Goal: Information Seeking & Learning: Learn about a topic

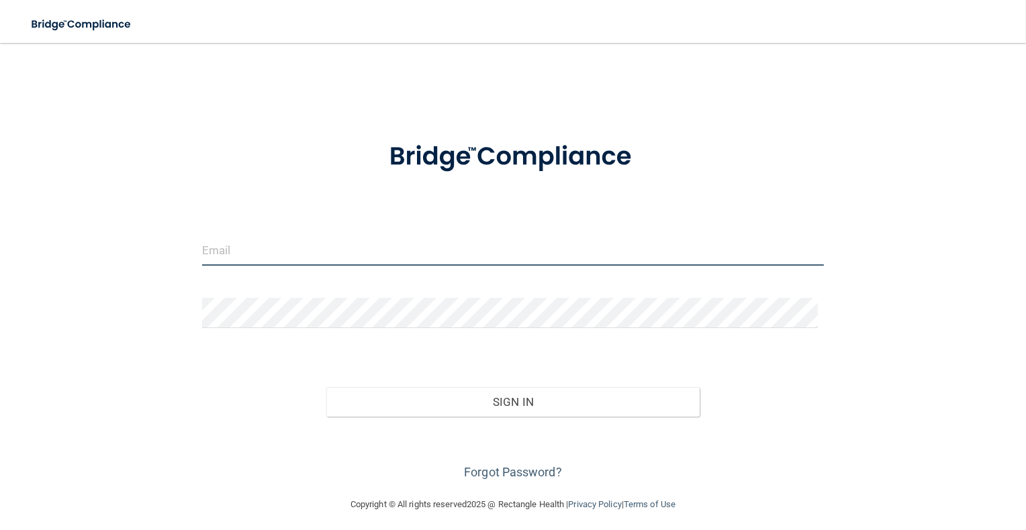
type input "[PERSON_NAME][EMAIL_ADDRESS][PERSON_NAME][DOMAIN_NAME]"
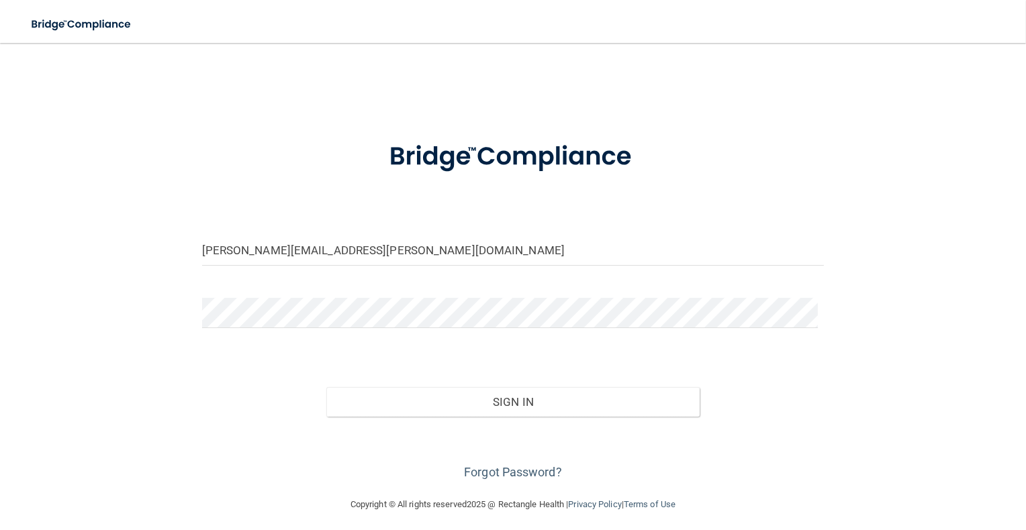
click at [503, 385] on div "Sign In" at bounding box center [513, 388] width 642 height 56
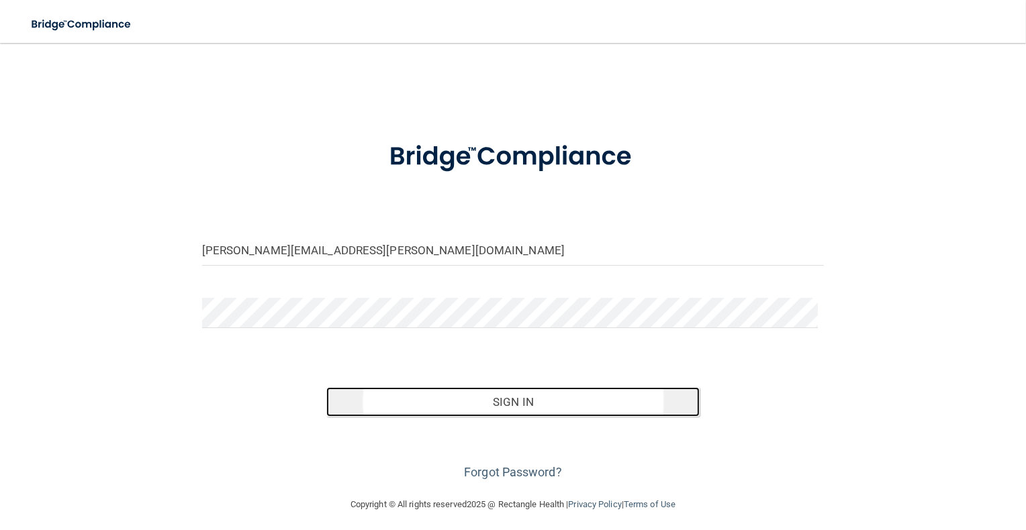
click at [506, 388] on button "Sign In" at bounding box center [512, 402] width 373 height 30
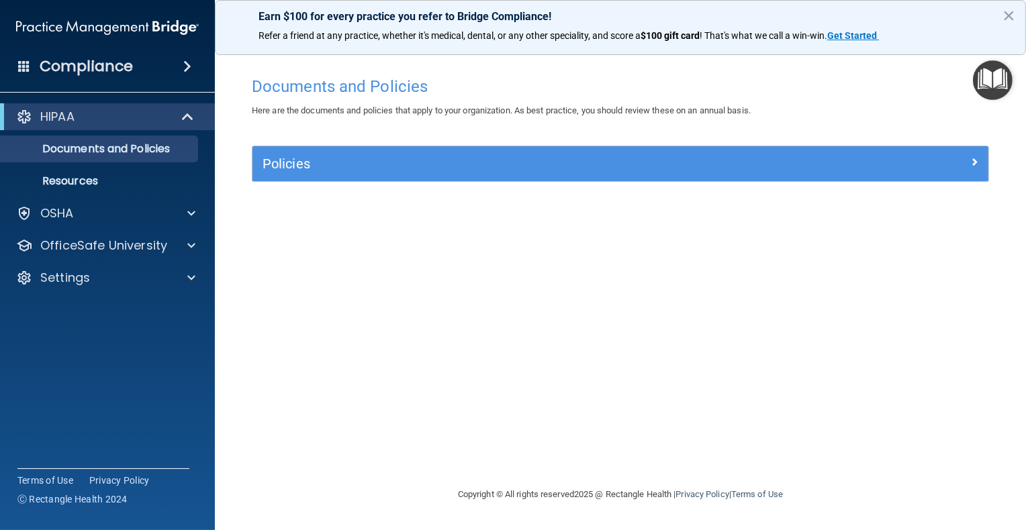
click at [410, 152] on div "Policies" at bounding box center [620, 163] width 736 height 35
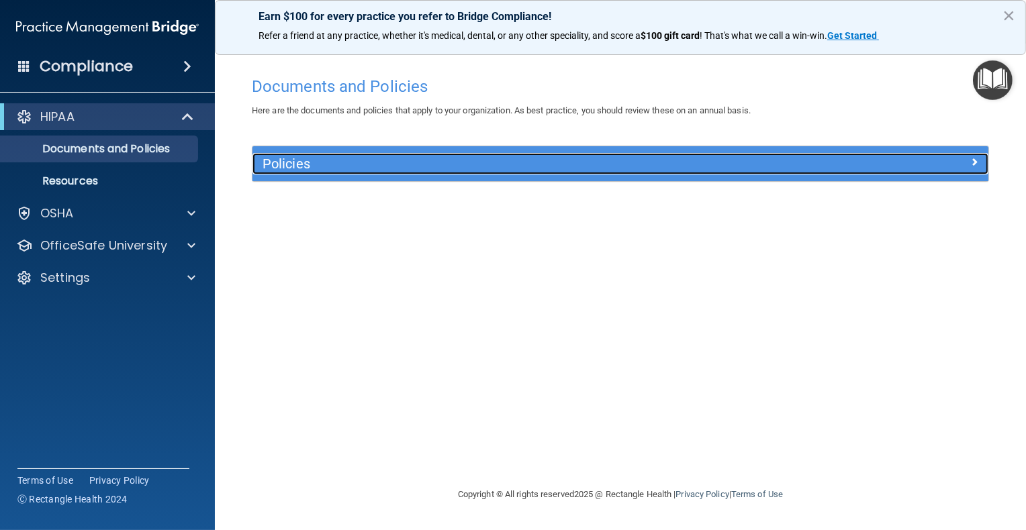
click at [416, 163] on h5 "Policies" at bounding box center [528, 163] width 532 height 15
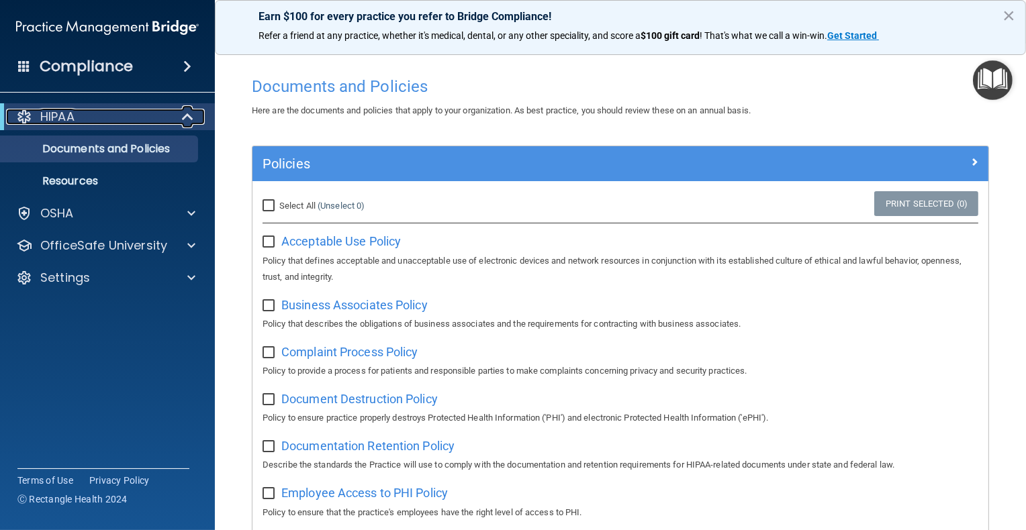
click at [93, 116] on div "HIPAA" at bounding box center [89, 117] width 166 height 16
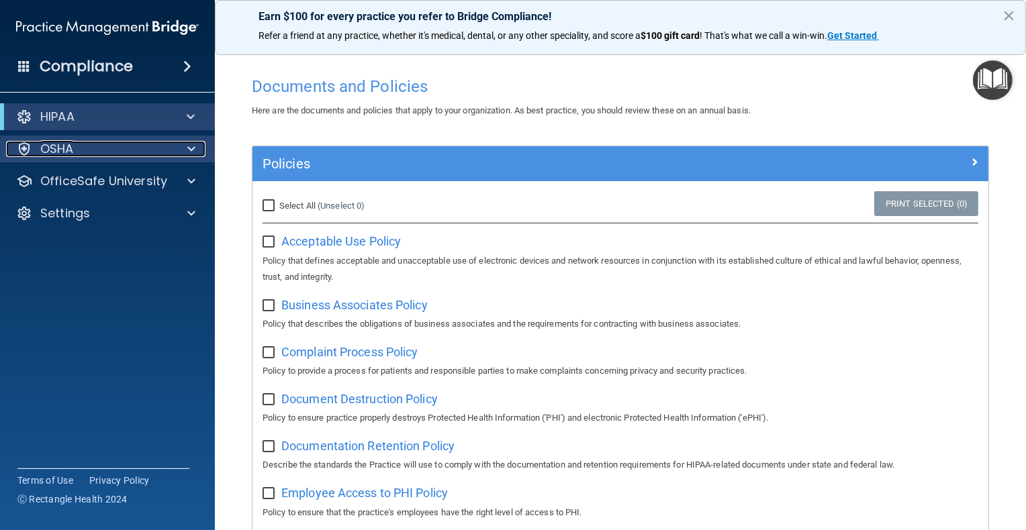
click at [88, 142] on div "OSHA" at bounding box center [89, 149] width 166 height 16
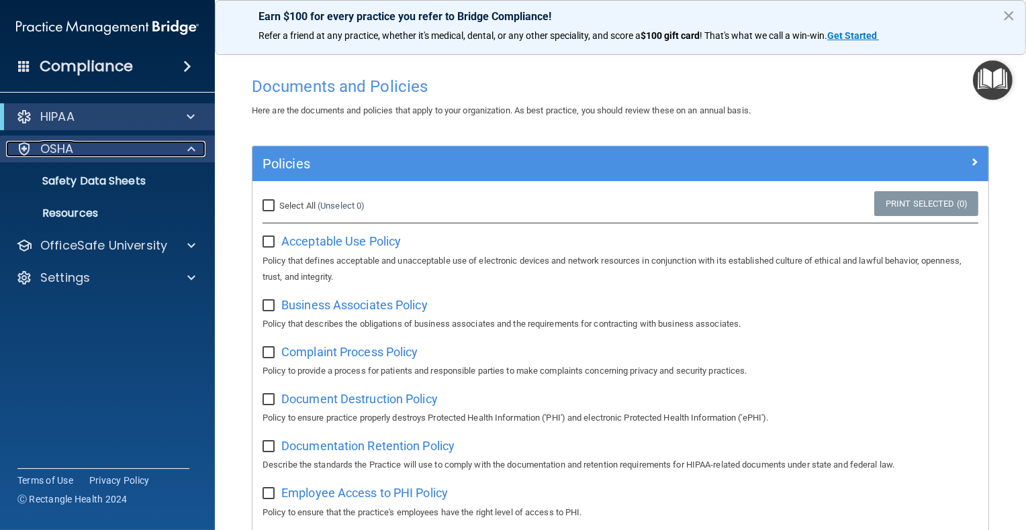
click at [90, 141] on div "OSHA" at bounding box center [89, 149] width 166 height 16
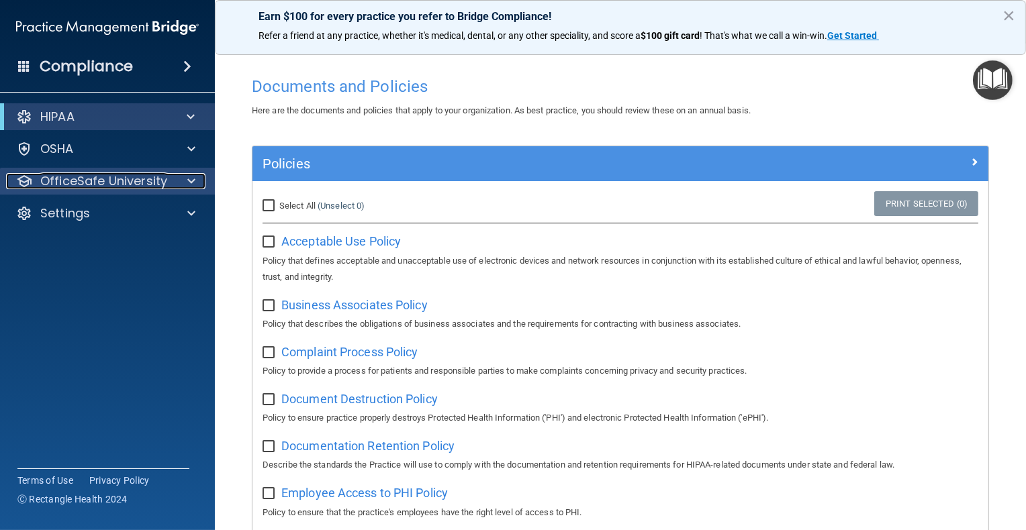
click at [94, 179] on p "OfficeSafe University" at bounding box center [103, 181] width 127 height 16
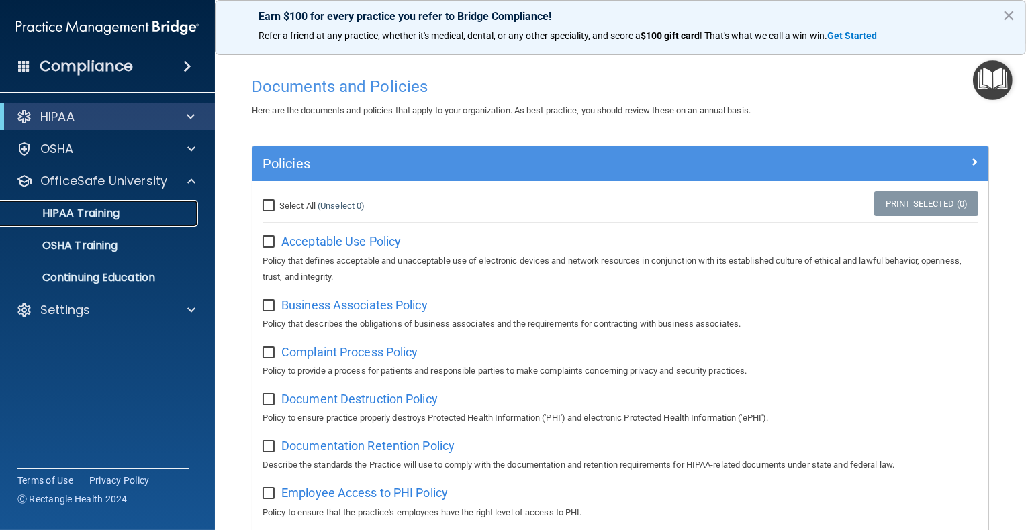
click at [116, 212] on p "HIPAA Training" at bounding box center [64, 213] width 111 height 13
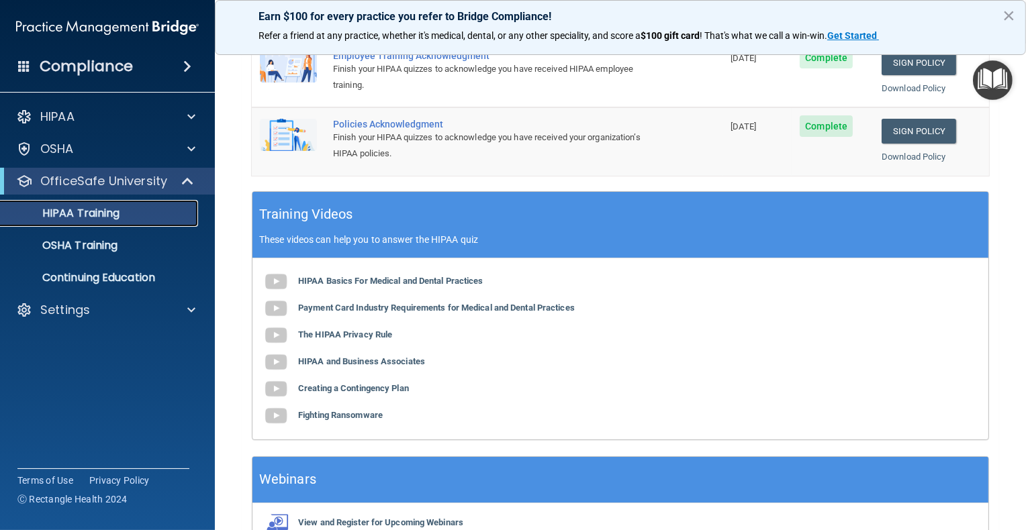
scroll to position [269, 0]
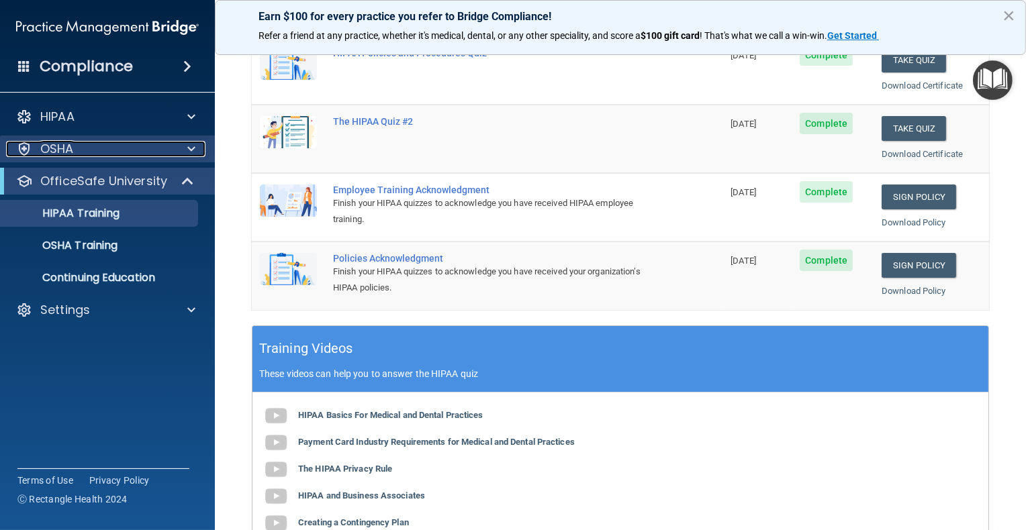
click at [70, 147] on p "OSHA" at bounding box center [57, 149] width 34 height 16
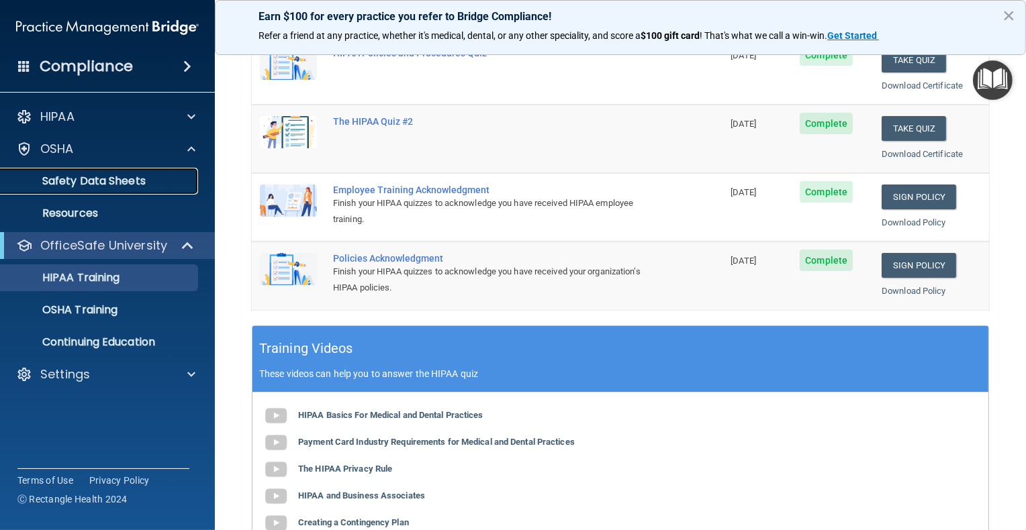
click at [83, 176] on p "Safety Data Sheets" at bounding box center [100, 181] width 183 height 13
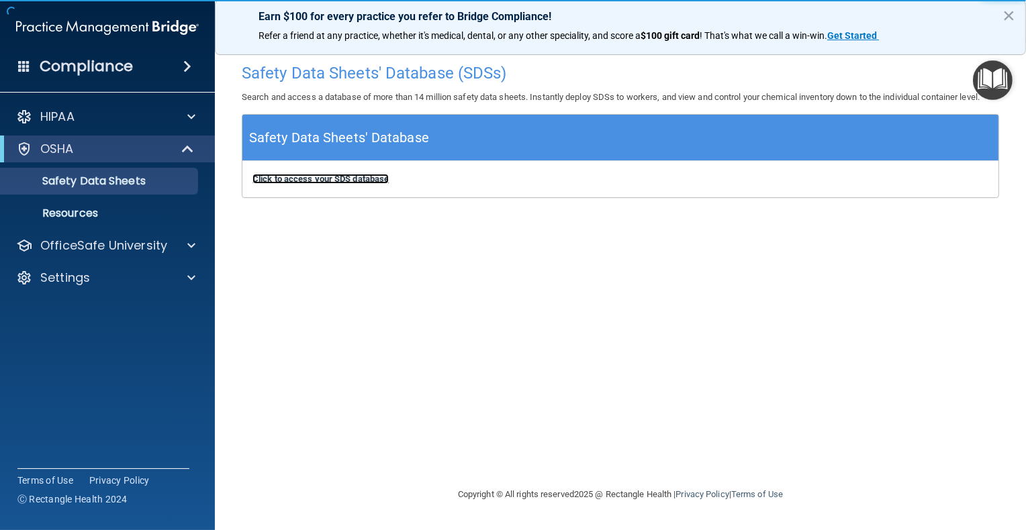
click at [293, 181] on b "Click to access your SDS database" at bounding box center [320, 179] width 136 height 10
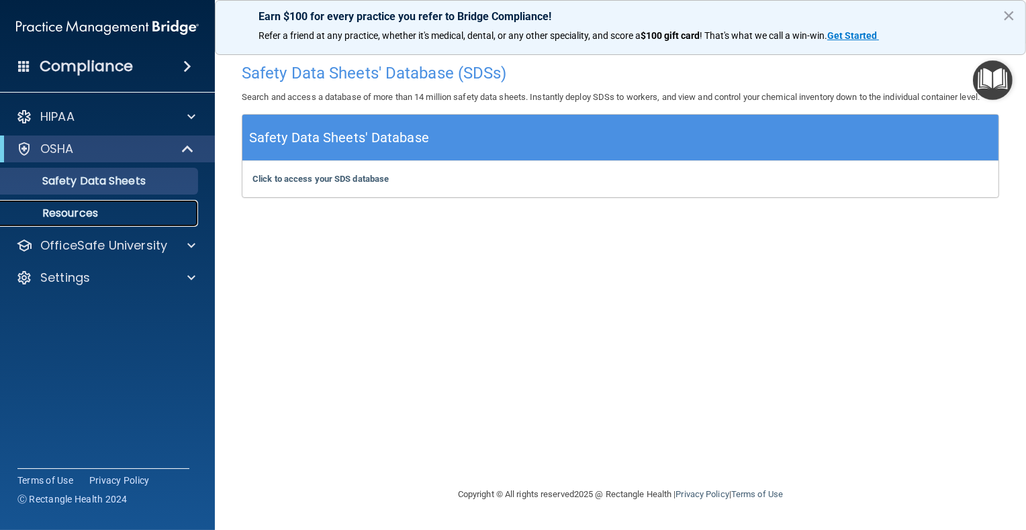
click at [83, 212] on p "Resources" at bounding box center [100, 213] width 183 height 13
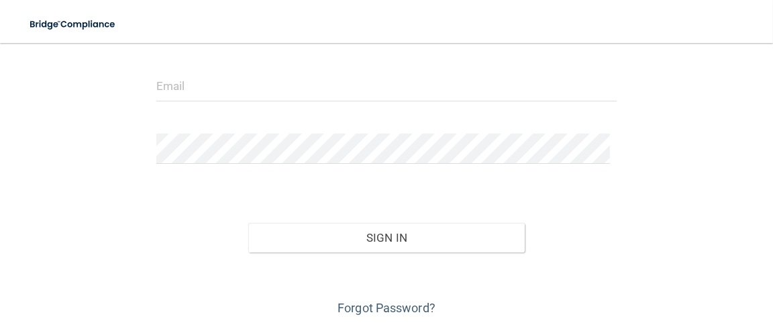
scroll to position [193, 0]
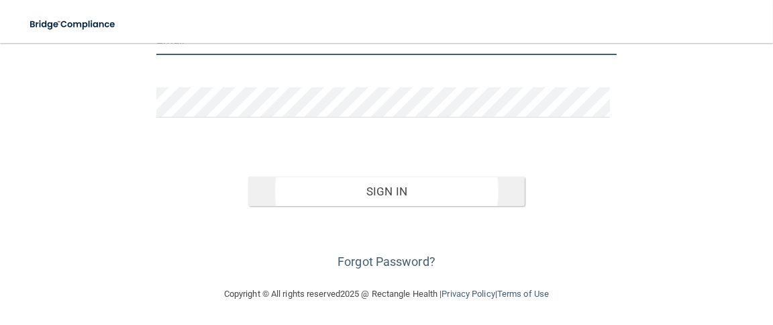
type input "[PERSON_NAME][EMAIL_ADDRESS][PERSON_NAME][DOMAIN_NAME]"
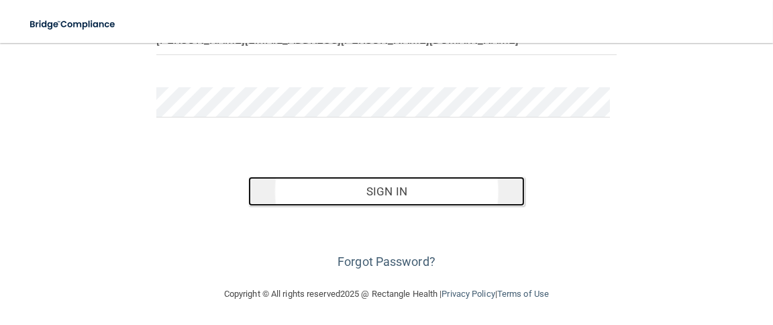
click at [409, 184] on button "Sign In" at bounding box center [386, 192] width 277 height 30
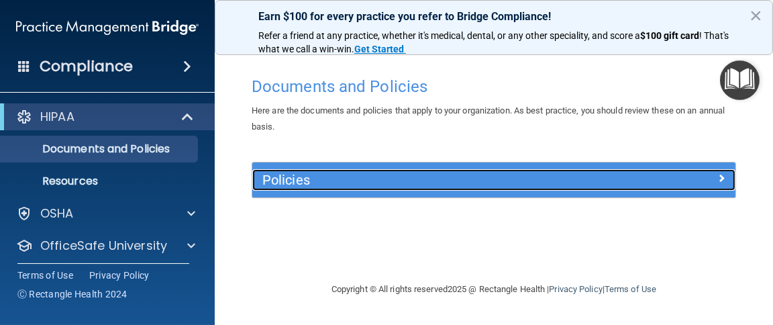
click at [482, 183] on h5 "Policies" at bounding box center [433, 180] width 342 height 15
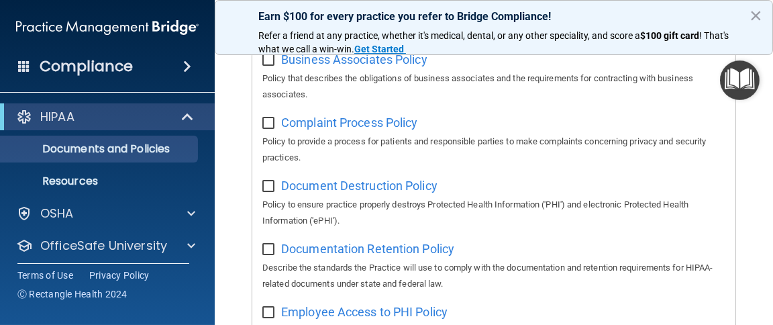
scroll to position [268, 0]
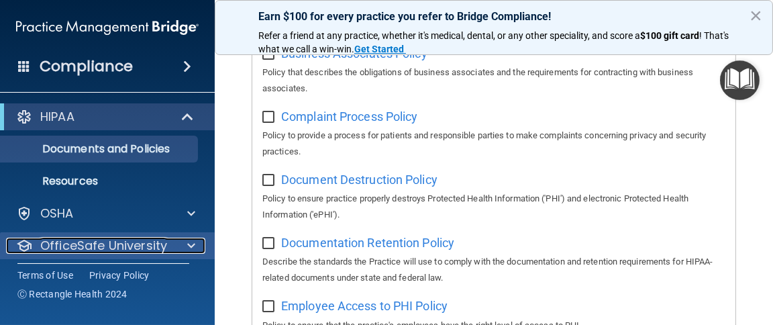
click at [107, 242] on p "OfficeSafe University" at bounding box center [103, 246] width 127 height 16
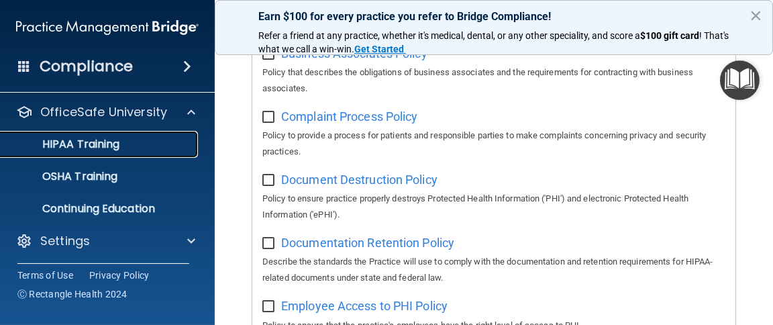
click at [103, 150] on p "HIPAA Training" at bounding box center [64, 144] width 111 height 13
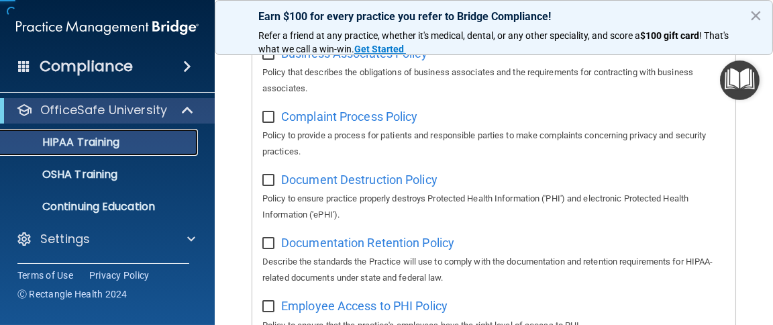
scroll to position [70, 0]
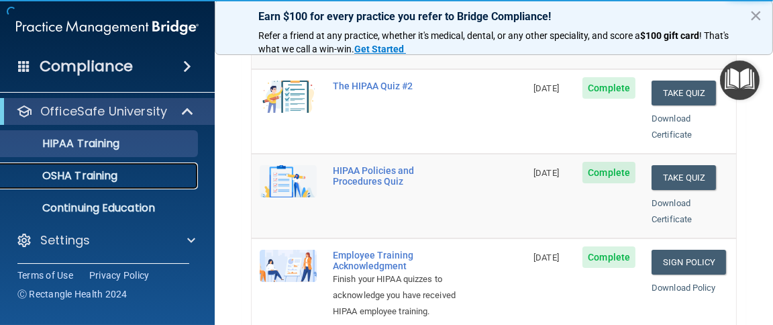
click at [89, 169] on p "OSHA Training" at bounding box center [63, 175] width 109 height 13
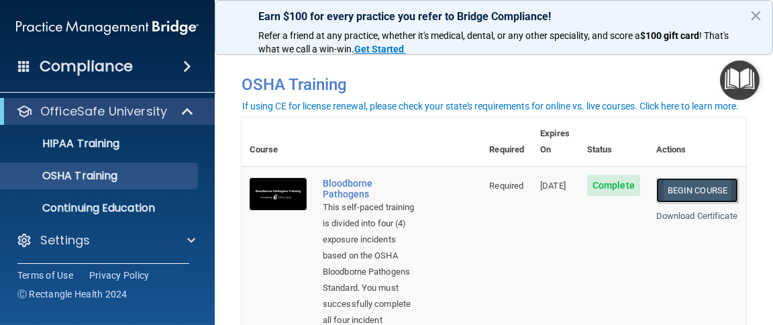
click at [687, 178] on link "Begin Course" at bounding box center [698, 190] width 82 height 25
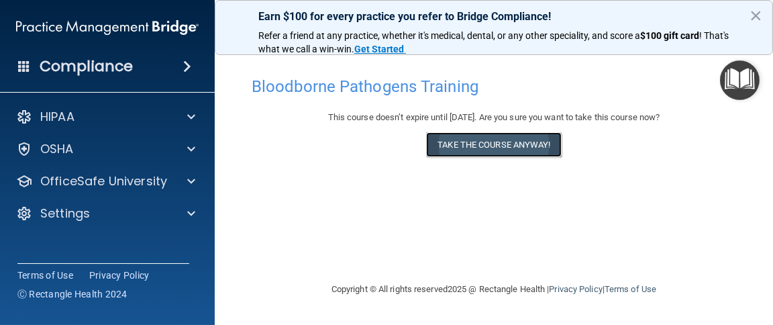
click at [499, 144] on button "Take the course anyway!" at bounding box center [493, 144] width 135 height 25
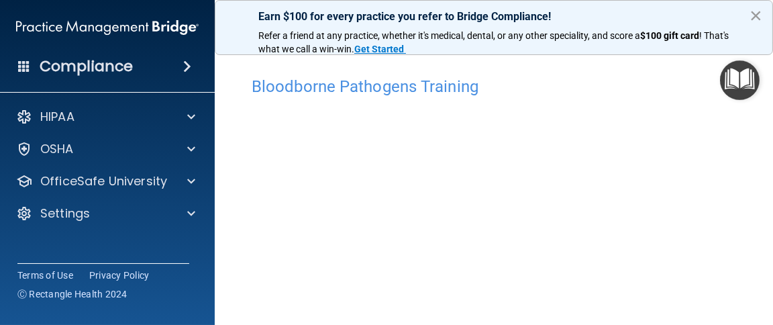
click at [755, 15] on button "×" at bounding box center [756, 15] width 13 height 21
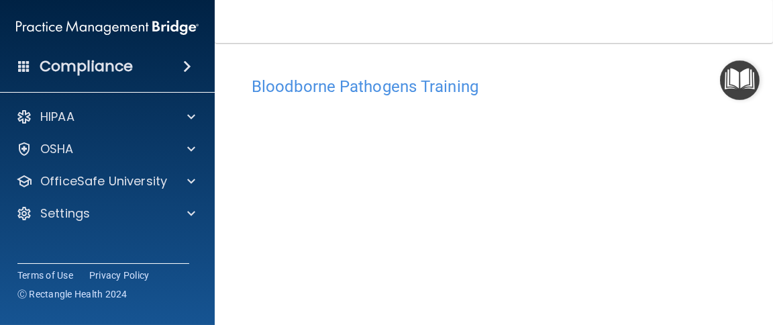
click at [742, 79] on img "Open Resource Center" at bounding box center [740, 80] width 40 height 40
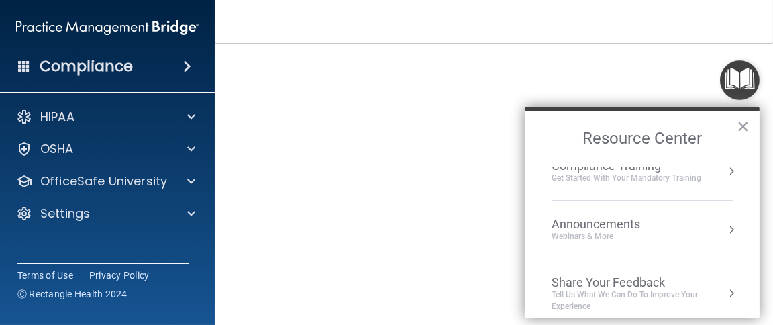
scroll to position [150, 0]
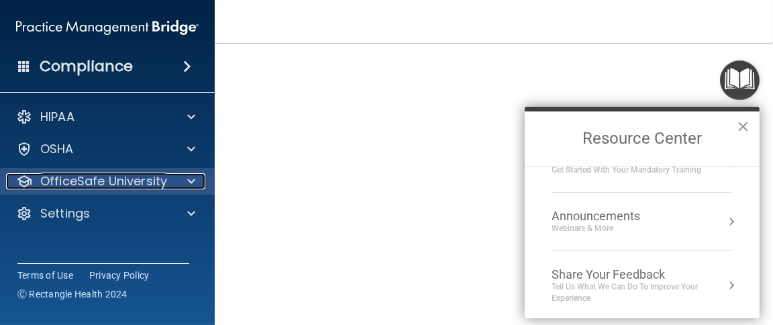
click at [106, 187] on p "OfficeSafe University" at bounding box center [103, 181] width 127 height 16
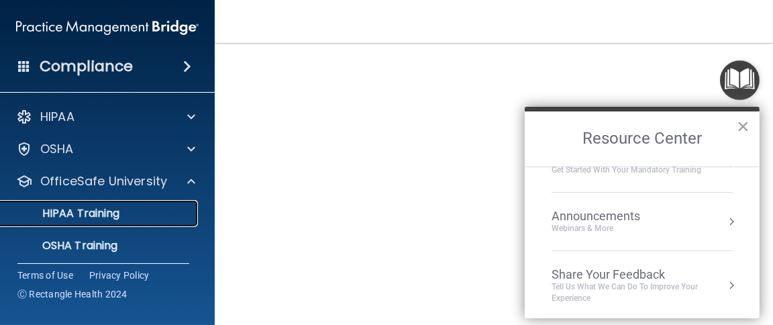
click at [83, 215] on p "HIPAA Training" at bounding box center [64, 213] width 111 height 13
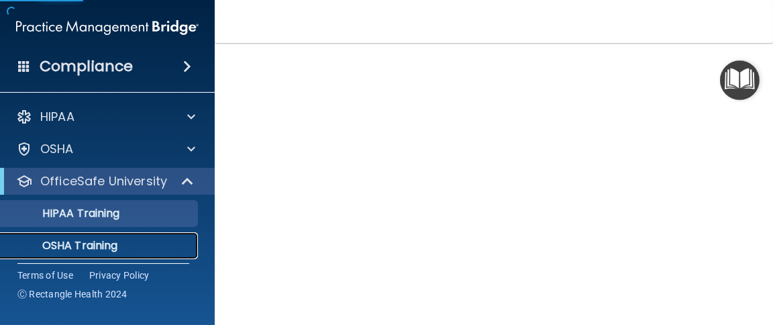
click at [81, 239] on p "OSHA Training" at bounding box center [63, 245] width 109 height 13
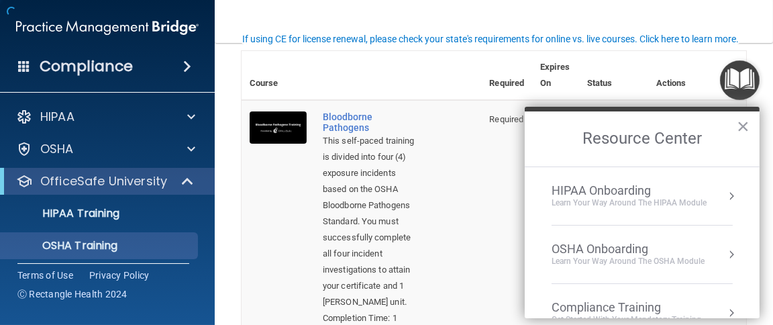
click at [597, 243] on div "OSHA Onboarding" at bounding box center [628, 249] width 153 height 15
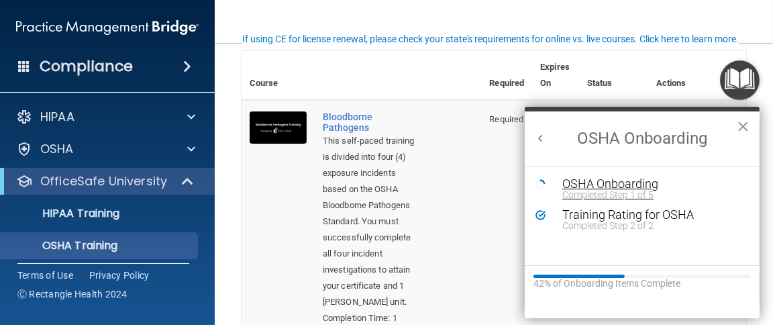
click at [612, 185] on div "OSHA Onboarding" at bounding box center [653, 184] width 180 height 12
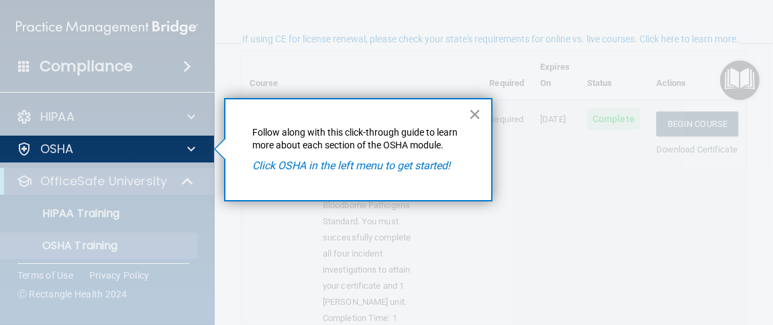
click at [479, 110] on button "×" at bounding box center [475, 113] width 13 height 21
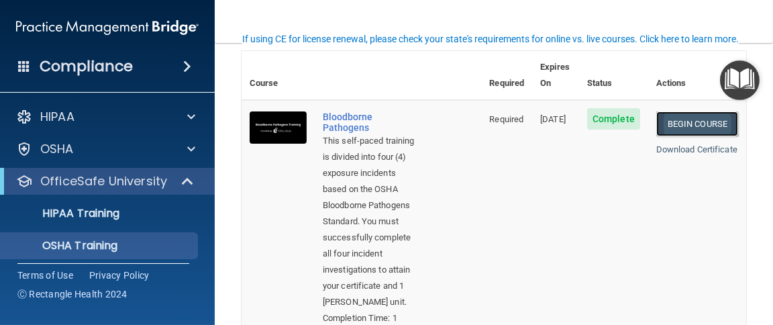
click at [685, 111] on link "Begin Course" at bounding box center [698, 123] width 82 height 25
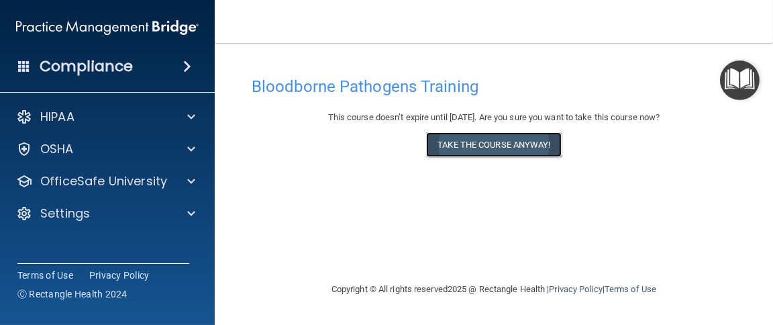
click at [501, 138] on button "Take the course anyway!" at bounding box center [493, 144] width 135 height 25
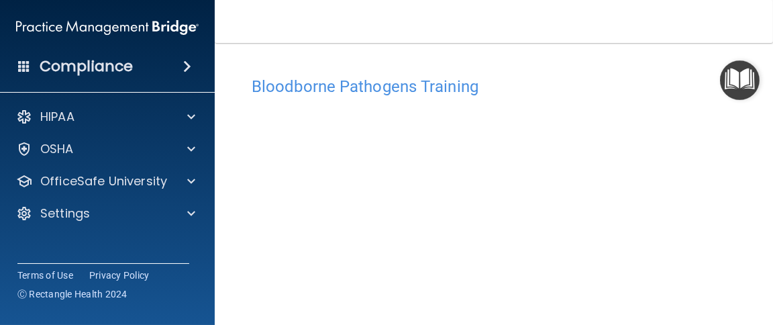
click at [454, 85] on h4 "Bloodborne Pathogens Training" at bounding box center [494, 86] width 485 height 17
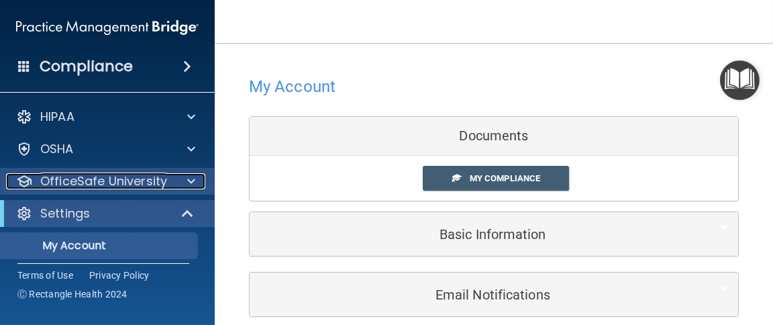
click at [77, 184] on p "OfficeSafe University" at bounding box center [103, 181] width 127 height 16
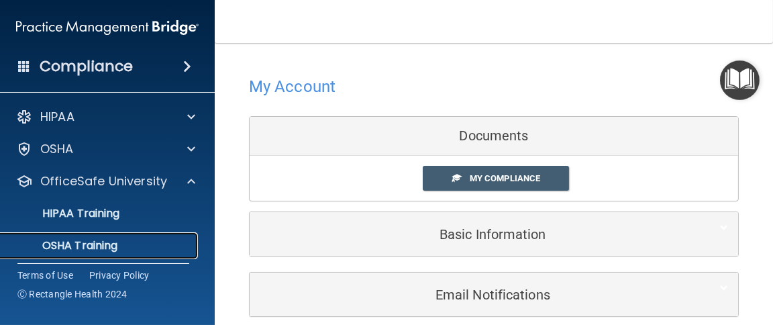
click at [70, 240] on p "OSHA Training" at bounding box center [63, 245] width 109 height 13
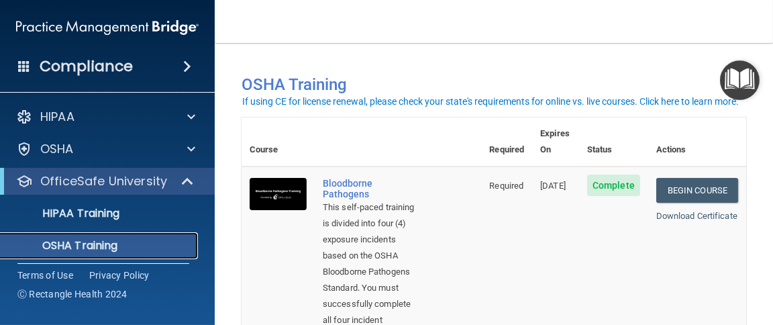
scroll to position [66, 0]
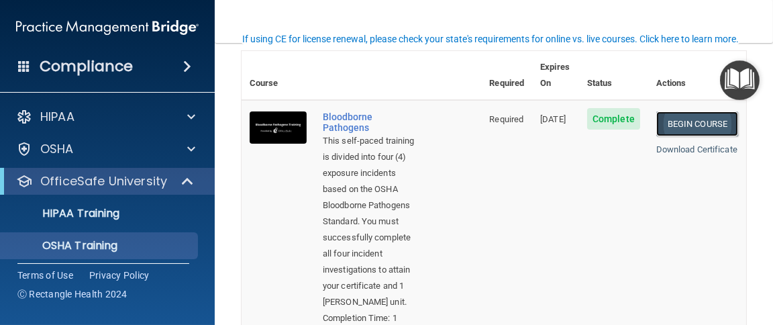
click at [697, 111] on link "Begin Course" at bounding box center [698, 123] width 82 height 25
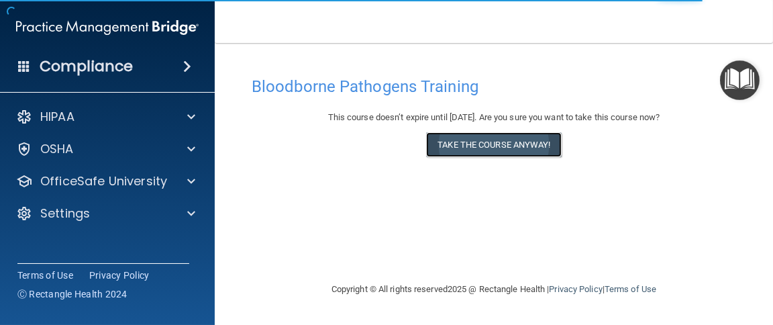
click at [536, 150] on button "Take the course anyway!" at bounding box center [493, 144] width 135 height 25
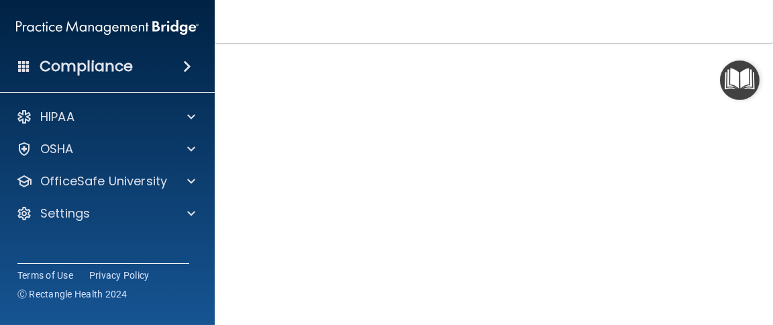
scroll to position [196, 0]
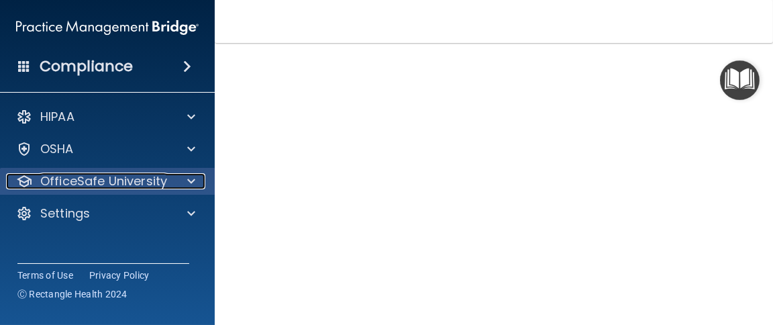
click at [143, 181] on p "OfficeSafe University" at bounding box center [103, 181] width 127 height 16
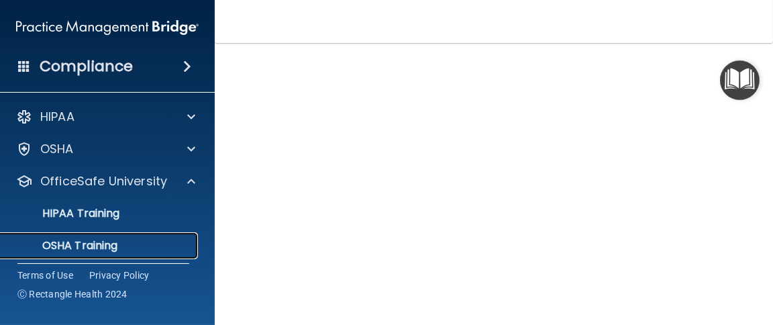
click at [77, 243] on p "OSHA Training" at bounding box center [63, 245] width 109 height 13
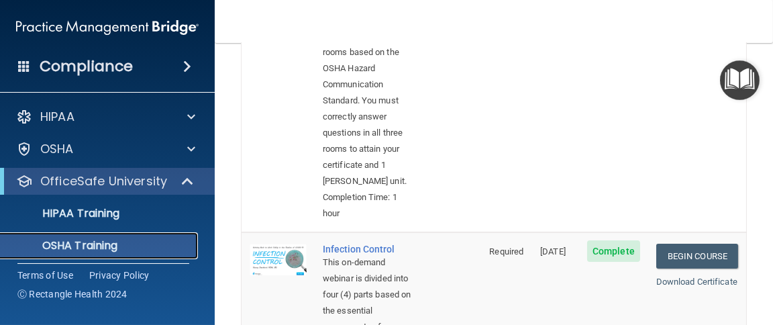
scroll to position [326, 0]
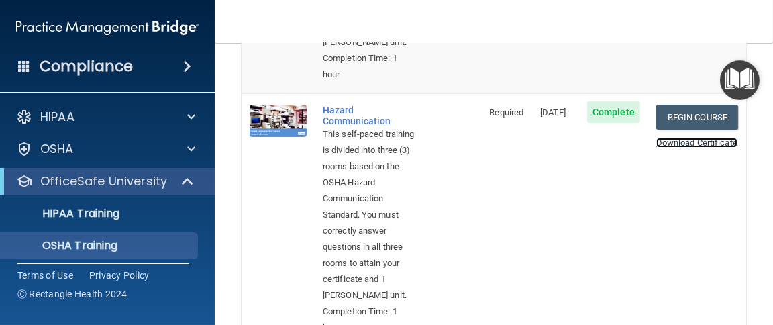
click at [657, 148] on link "Download Certificate" at bounding box center [697, 143] width 81 height 10
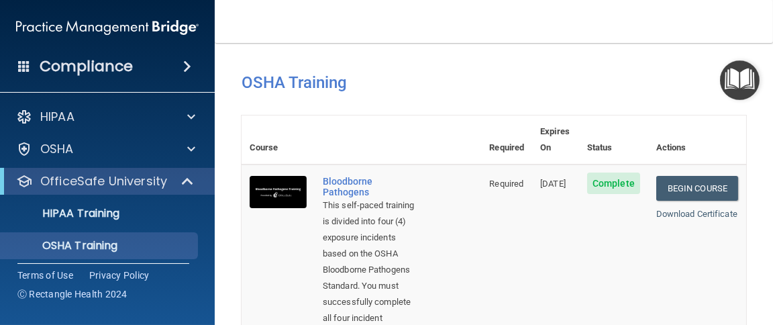
scroll to position [0, 0]
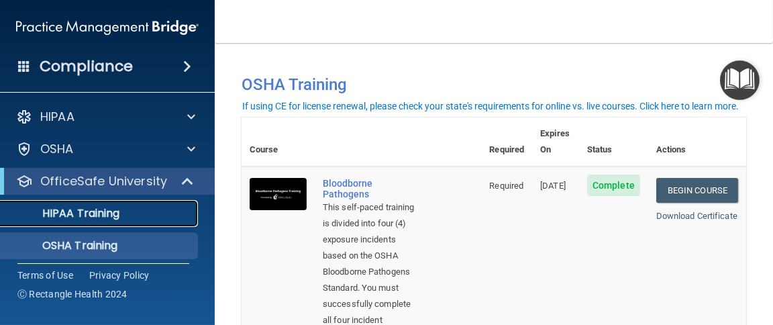
click at [83, 216] on p "HIPAA Training" at bounding box center [64, 213] width 111 height 13
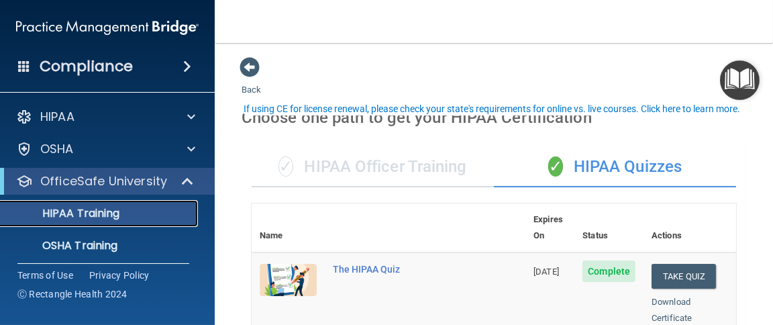
scroll to position [66, 0]
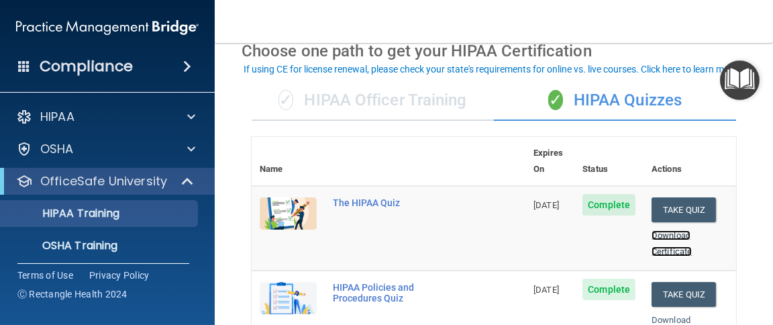
click at [666, 230] on link "Download Certificate" at bounding box center [672, 243] width 40 height 26
click at [670, 197] on button "Take Quiz" at bounding box center [684, 209] width 64 height 25
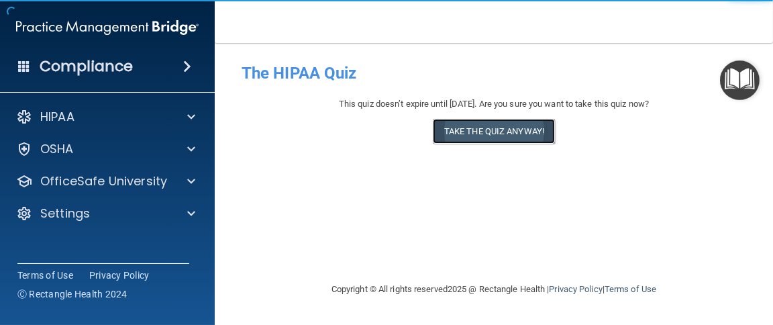
click at [535, 129] on button "Take the quiz anyway!" at bounding box center [494, 131] width 122 height 25
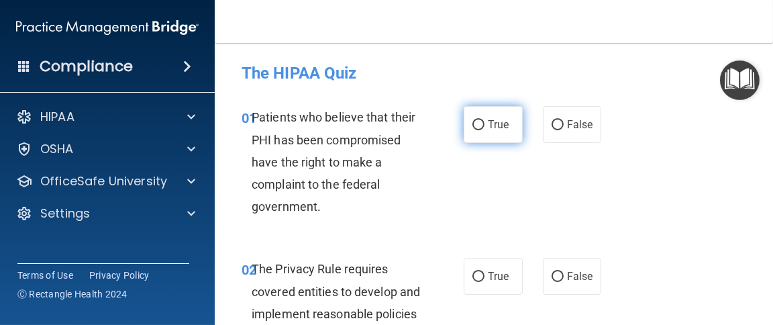
click at [480, 122] on label "True" at bounding box center [493, 124] width 59 height 37
click at [480, 122] on input "True" at bounding box center [479, 125] width 12 height 10
radio input "true"
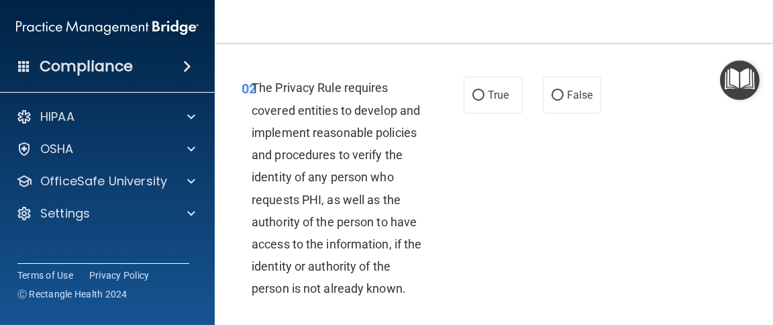
scroll to position [201, 0]
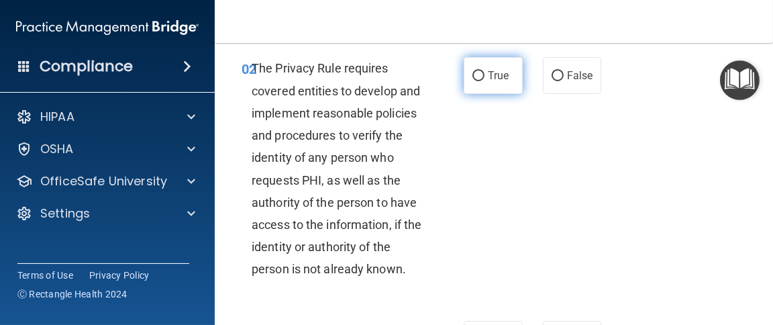
click at [488, 76] on span "True" at bounding box center [498, 75] width 21 height 13
click at [483, 76] on input "True" at bounding box center [479, 76] width 12 height 10
radio input "true"
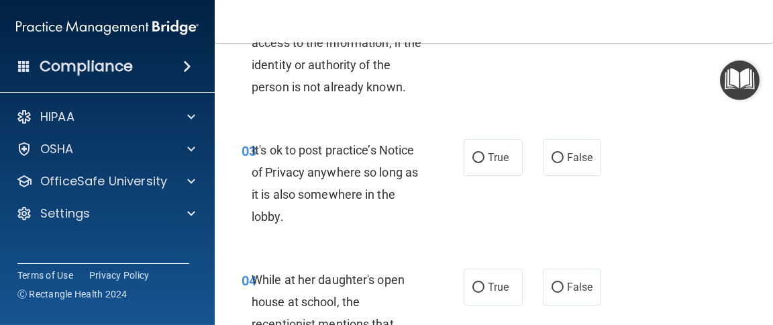
scroll to position [402, 0]
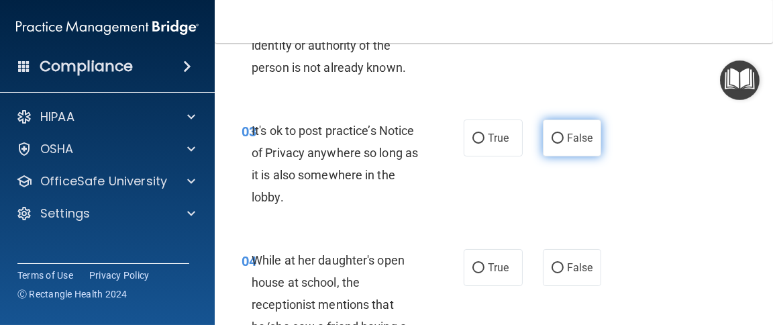
click at [579, 144] on span "False" at bounding box center [580, 138] width 26 height 13
click at [564, 144] on input "False" at bounding box center [558, 139] width 12 height 10
radio input "true"
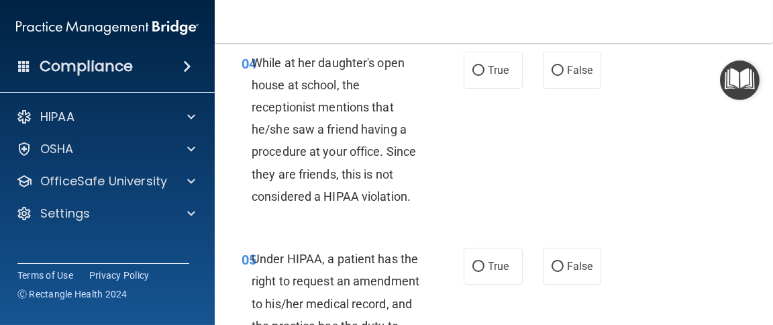
scroll to position [604, 0]
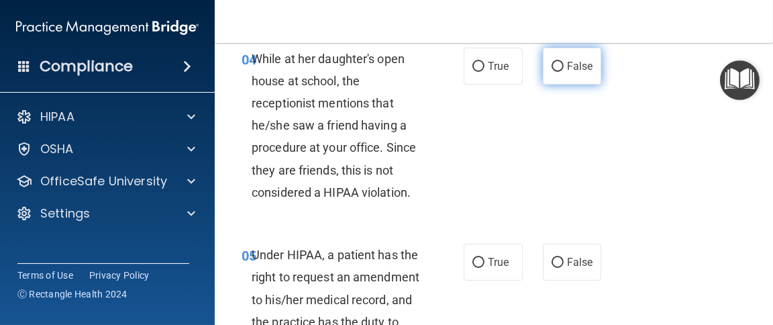
click at [567, 73] on span "False" at bounding box center [580, 66] width 26 height 13
click at [563, 72] on input "False" at bounding box center [558, 67] width 12 height 10
radio input "true"
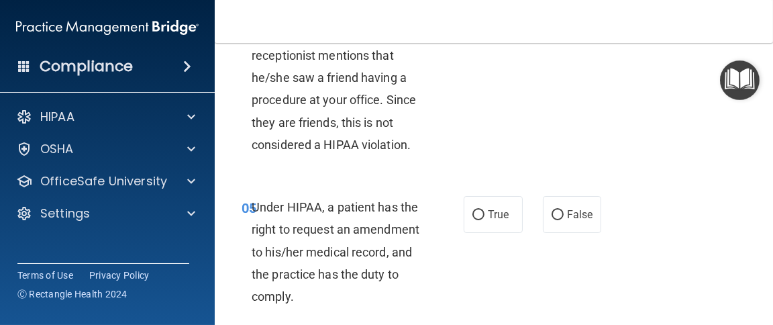
scroll to position [738, 0]
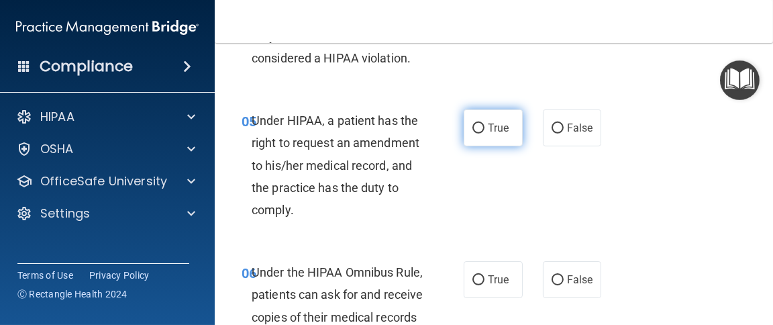
click at [491, 134] on span "True" at bounding box center [498, 128] width 21 height 13
click at [485, 134] on input "True" at bounding box center [479, 129] width 12 height 10
radio input "true"
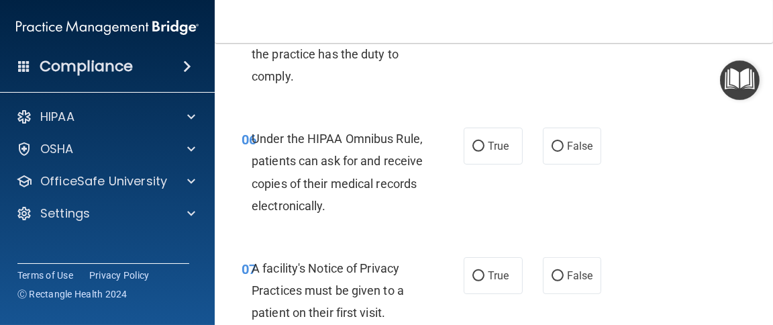
scroll to position [872, 0]
click at [491, 152] on span "True" at bounding box center [498, 145] width 21 height 13
click at [485, 151] on input "True" at bounding box center [479, 146] width 12 height 10
radio input "true"
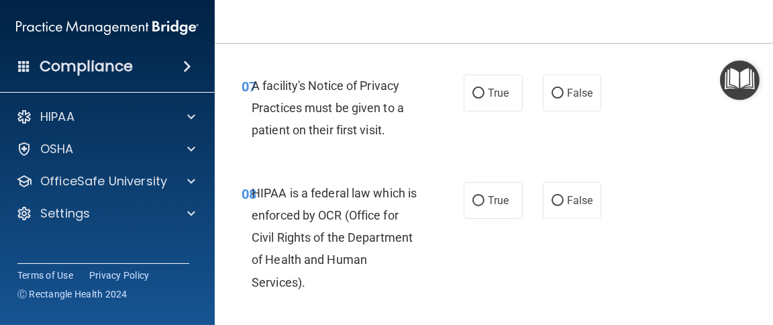
scroll to position [1073, 0]
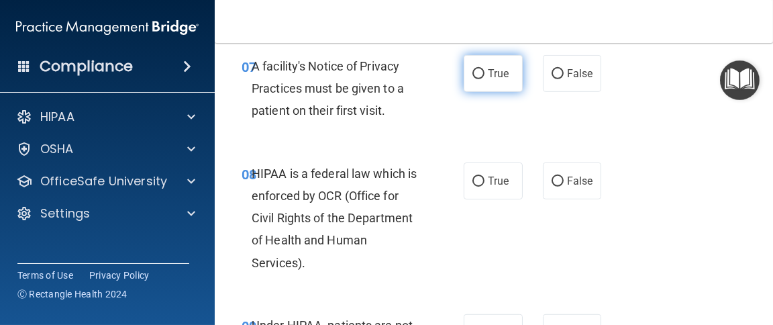
click at [511, 91] on label "True" at bounding box center [493, 73] width 59 height 37
click at [485, 79] on input "True" at bounding box center [479, 74] width 12 height 10
radio input "true"
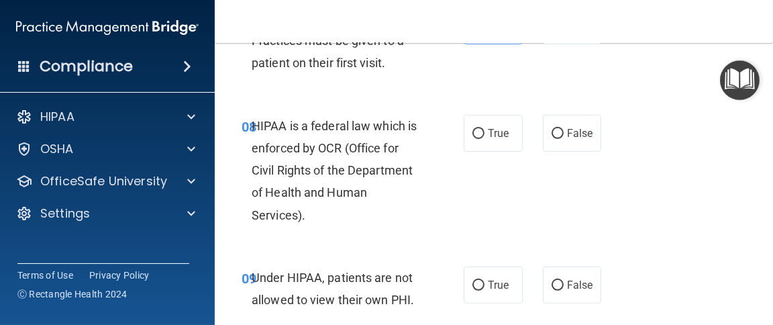
scroll to position [1141, 0]
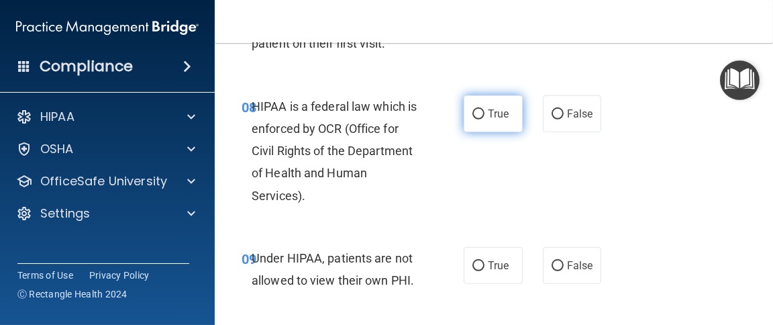
click at [475, 119] on input "True" at bounding box center [479, 114] width 12 height 10
radio input "true"
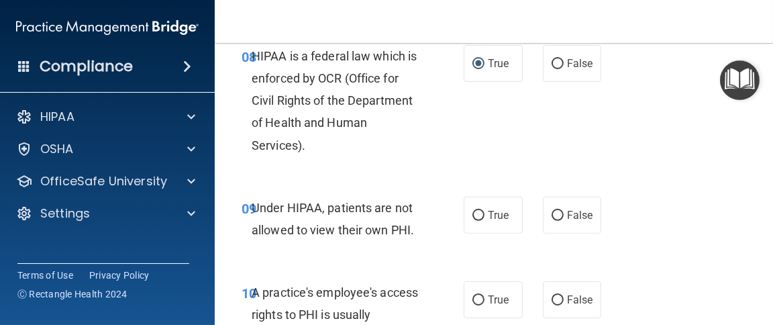
scroll to position [1275, 0]
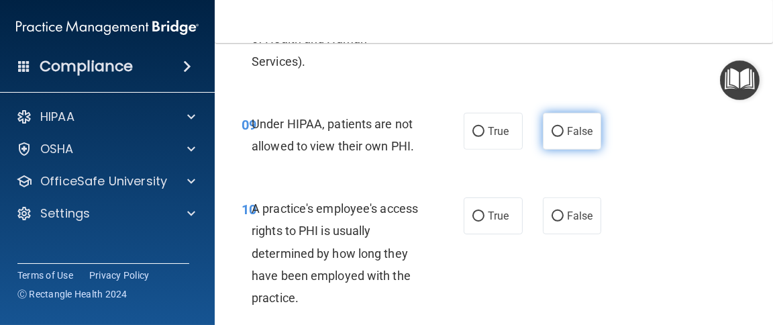
click at [567, 138] on span "False" at bounding box center [580, 131] width 26 height 13
click at [564, 137] on input "False" at bounding box center [558, 132] width 12 height 10
radio input "true"
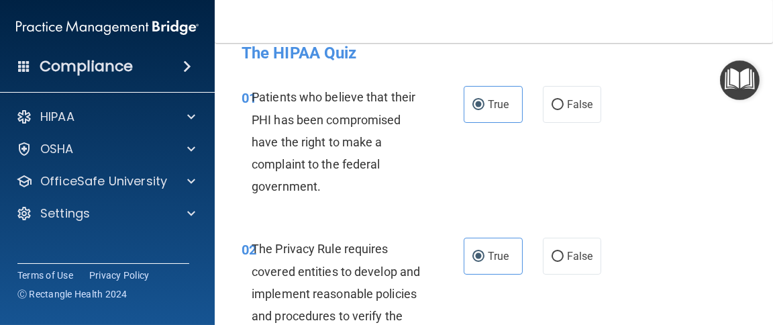
scroll to position [0, 0]
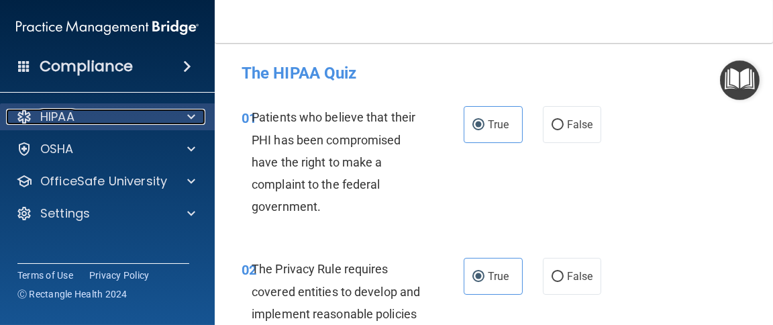
click at [97, 113] on div "HIPAA" at bounding box center [89, 117] width 166 height 16
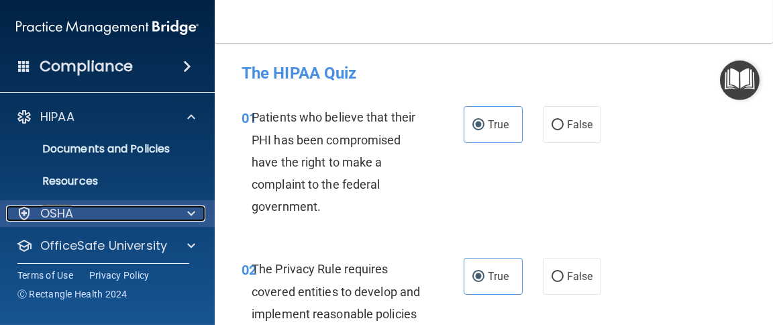
click at [114, 209] on div "OSHA" at bounding box center [89, 213] width 166 height 16
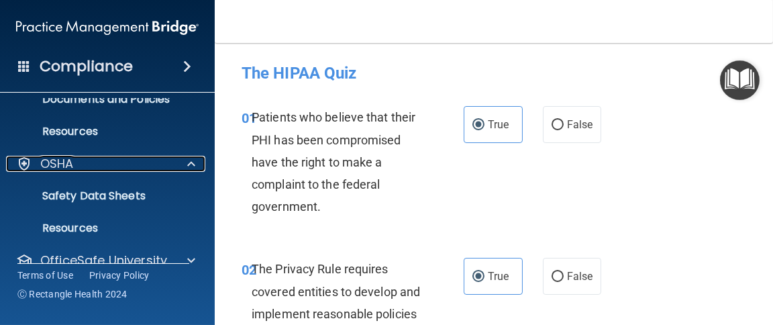
scroll to position [103, 0]
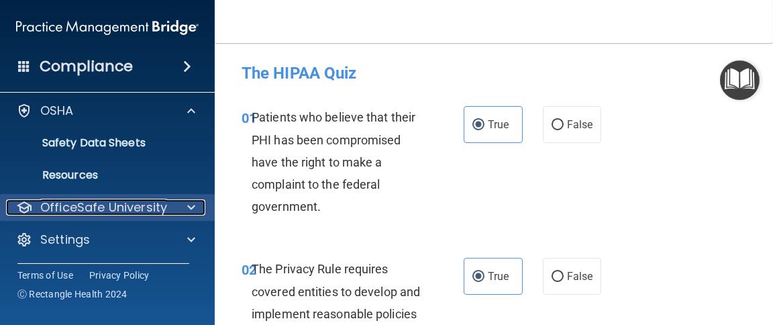
click at [126, 205] on p "OfficeSafe University" at bounding box center [103, 207] width 127 height 16
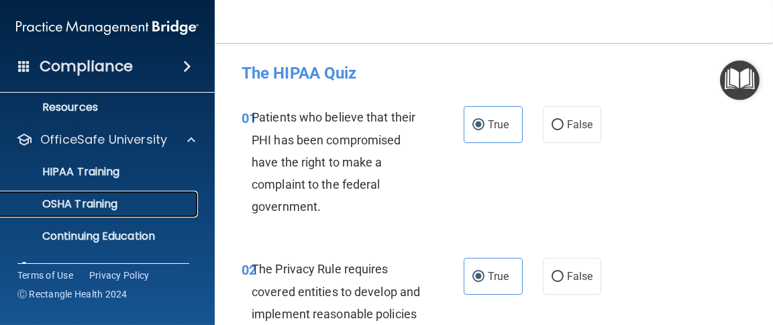
click at [107, 205] on p "OSHA Training" at bounding box center [63, 203] width 109 height 13
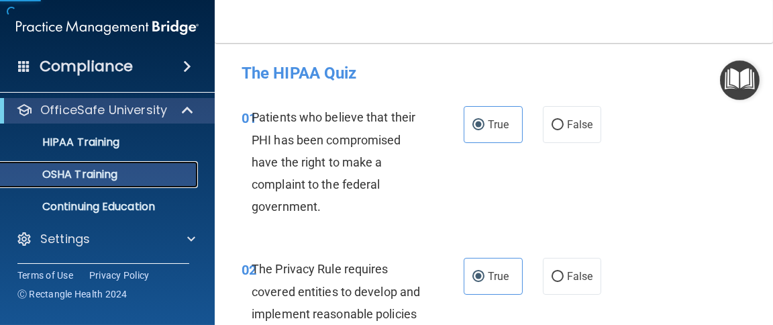
scroll to position [70, 0]
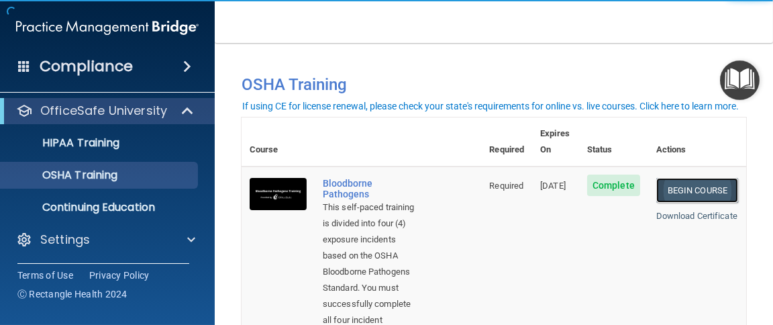
click at [670, 178] on link "Begin Course" at bounding box center [698, 190] width 82 height 25
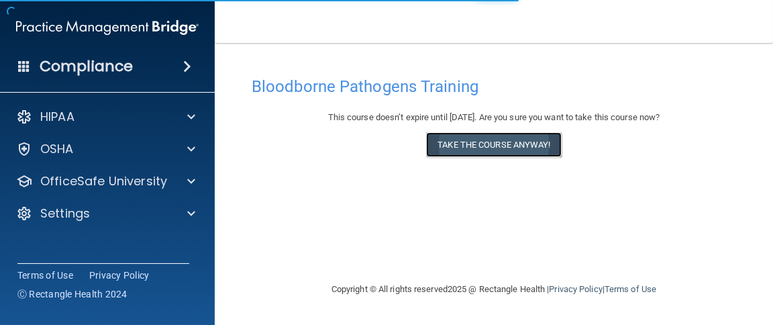
click at [522, 148] on button "Take the course anyway!" at bounding box center [493, 144] width 135 height 25
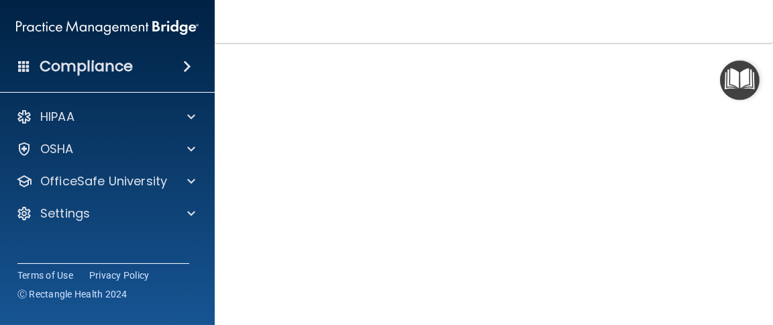
scroll to position [111, 0]
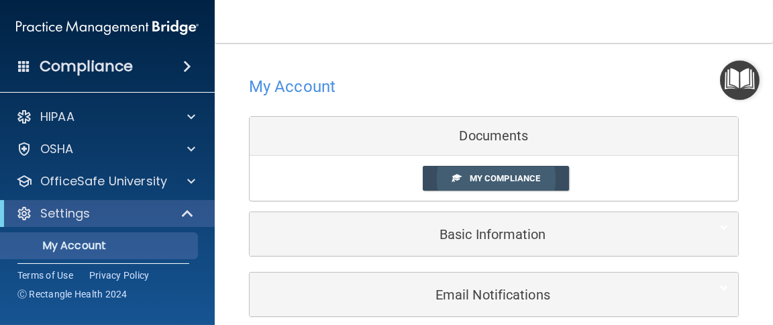
click at [546, 178] on link "My Compliance" at bounding box center [496, 178] width 147 height 25
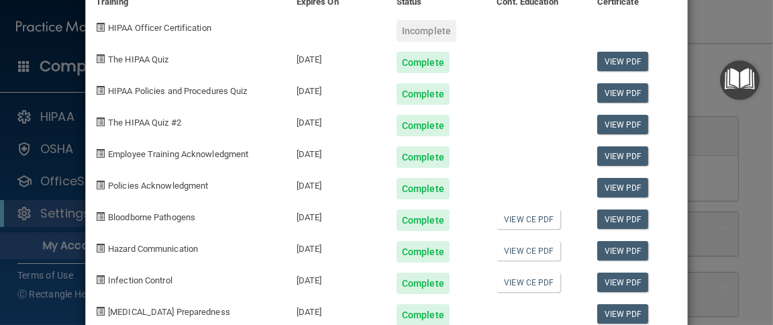
scroll to position [97, 0]
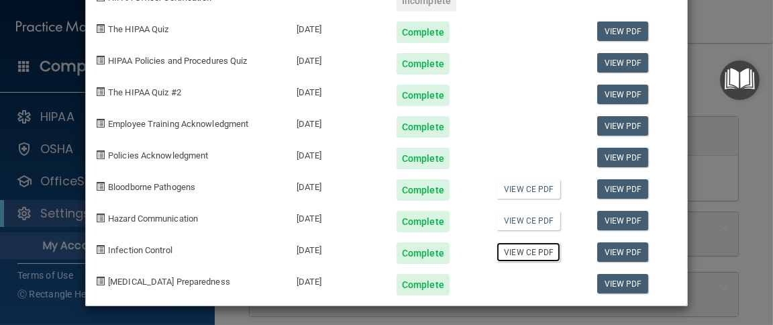
click at [529, 250] on link "View CE PDF" at bounding box center [529, 251] width 64 height 19
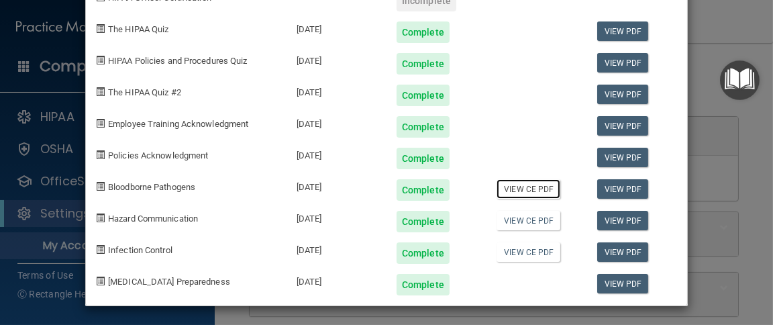
click at [531, 191] on link "View CE PDF" at bounding box center [529, 188] width 64 height 19
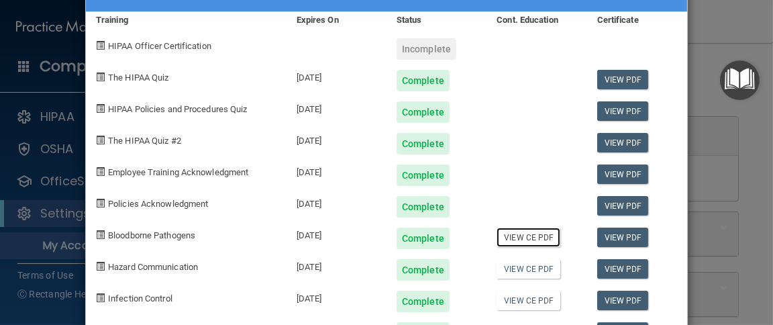
scroll to position [0, 0]
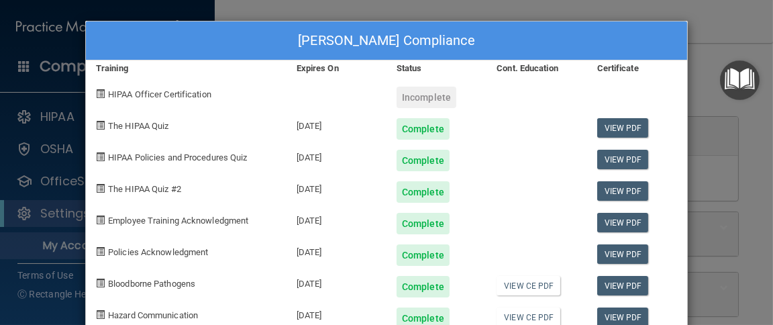
click at [695, 99] on div "Leigh Gordon's Compliance Training Expires On Status Cont. Education Certificat…" at bounding box center [386, 162] width 773 height 325
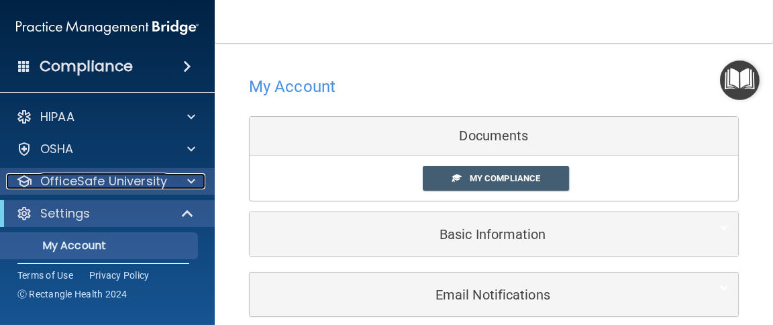
click at [101, 185] on p "OfficeSafe University" at bounding box center [103, 181] width 127 height 16
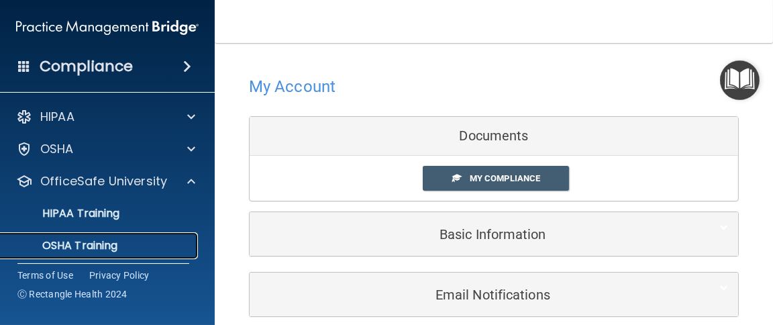
click at [88, 246] on p "OSHA Training" at bounding box center [63, 245] width 109 height 13
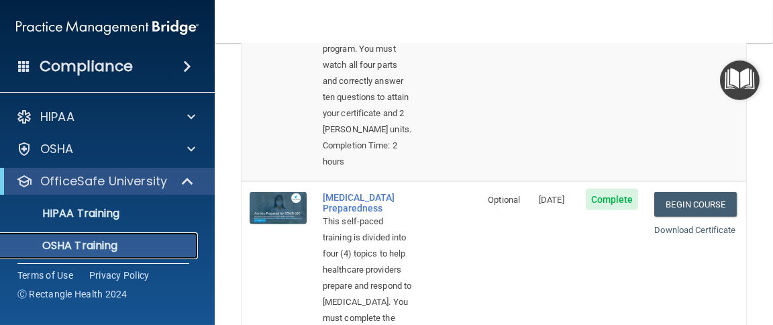
scroll to position [738, 0]
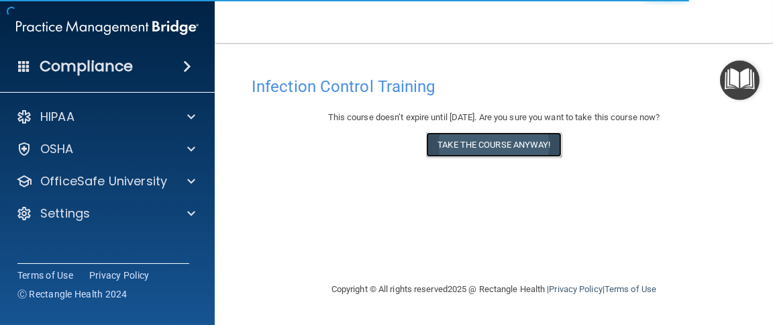
click at [499, 146] on button "Take the course anyway!" at bounding box center [493, 144] width 135 height 25
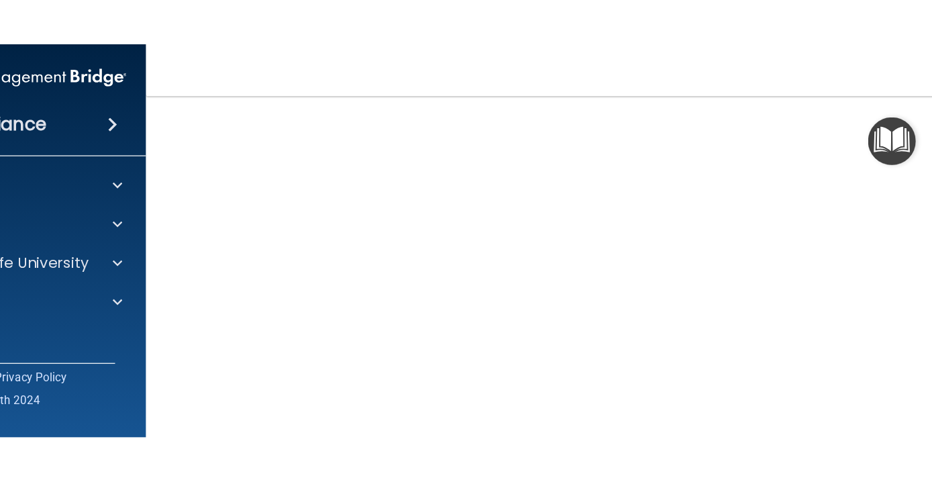
scroll to position [44, 0]
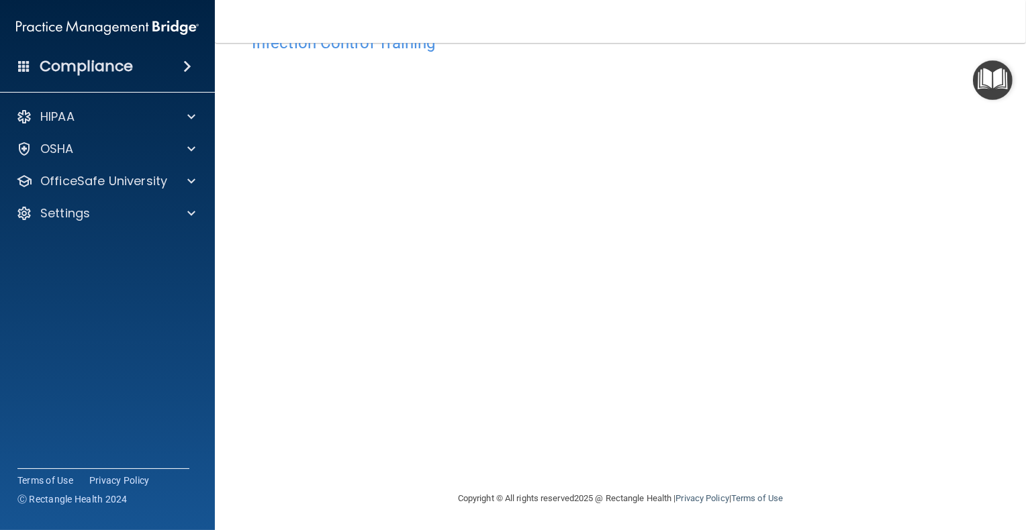
click at [773, 139] on div "Infection Control Training This course doesn’t expire until 11/22/2025. Are you…" at bounding box center [620, 258] width 757 height 465
drag, startPoint x: 818, startPoint y: 10, endPoint x: 960, endPoint y: 471, distance: 481.8
click at [773, 324] on div "Infection Control Training This course doesn’t expire until 11/22/2025. Are you…" at bounding box center [620, 258] width 757 height 465
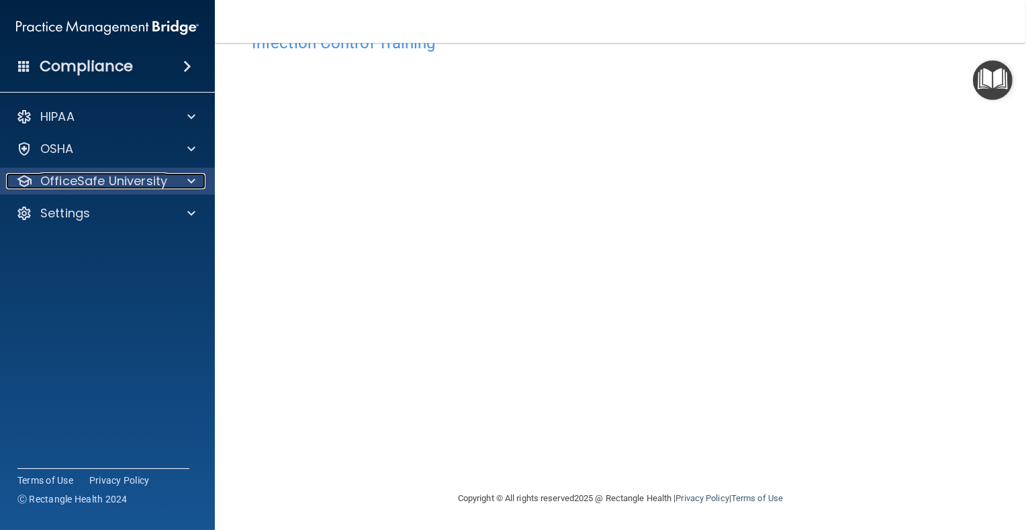
click at [147, 181] on p "OfficeSafe University" at bounding box center [103, 181] width 127 height 16
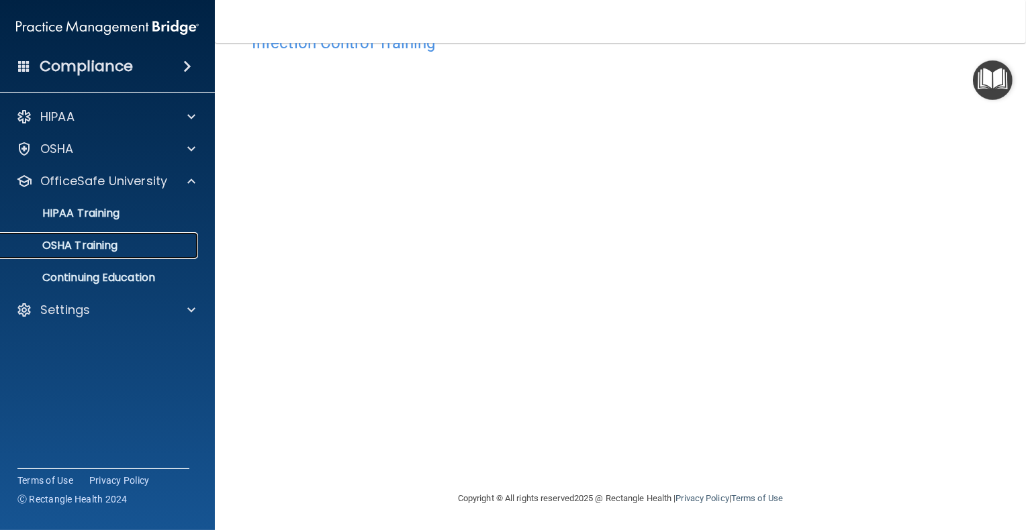
click at [83, 249] on p "OSHA Training" at bounding box center [63, 245] width 109 height 13
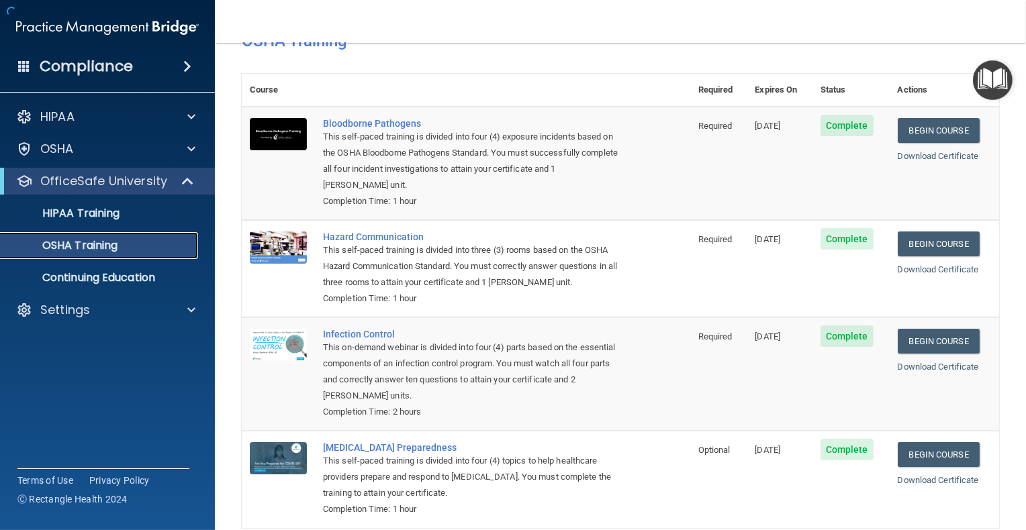
scroll to position [114, 0]
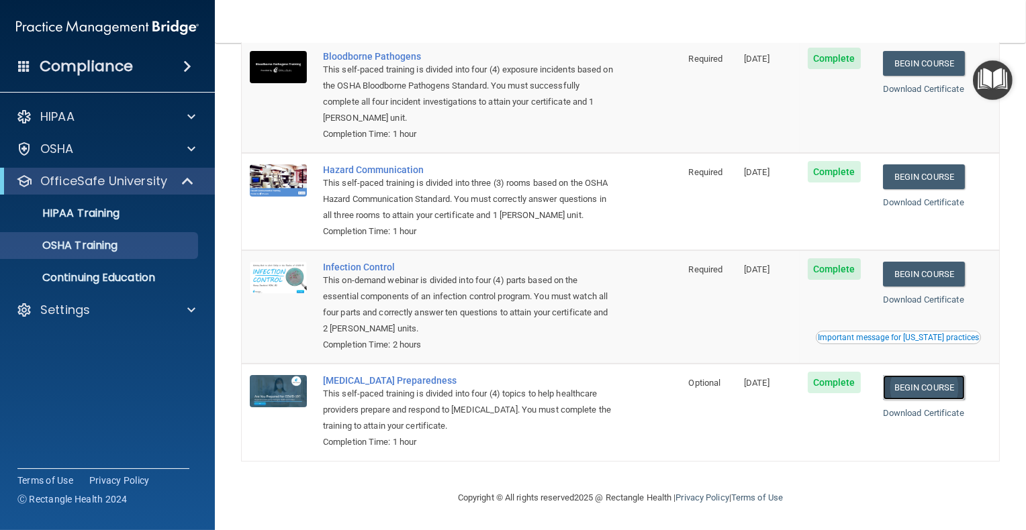
click at [773, 324] on link "Begin Course" at bounding box center [924, 387] width 82 height 25
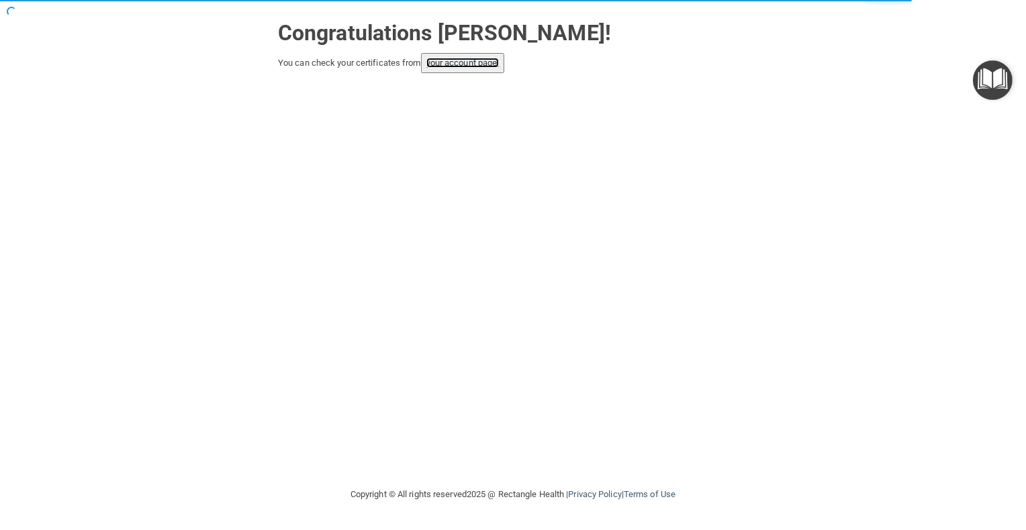
click at [481, 68] on link "your account page!" at bounding box center [462, 63] width 73 height 10
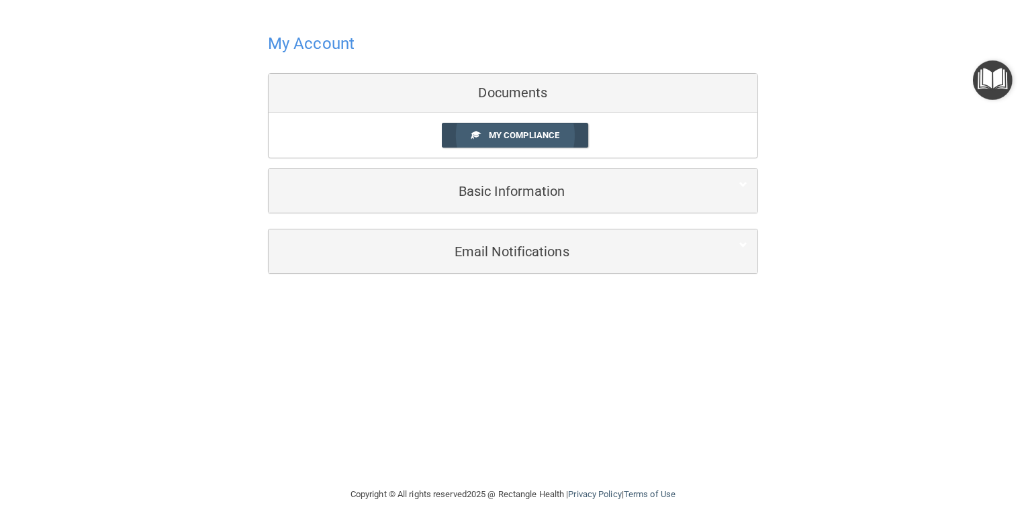
click at [536, 140] on span "My Compliance" at bounding box center [524, 135] width 70 height 10
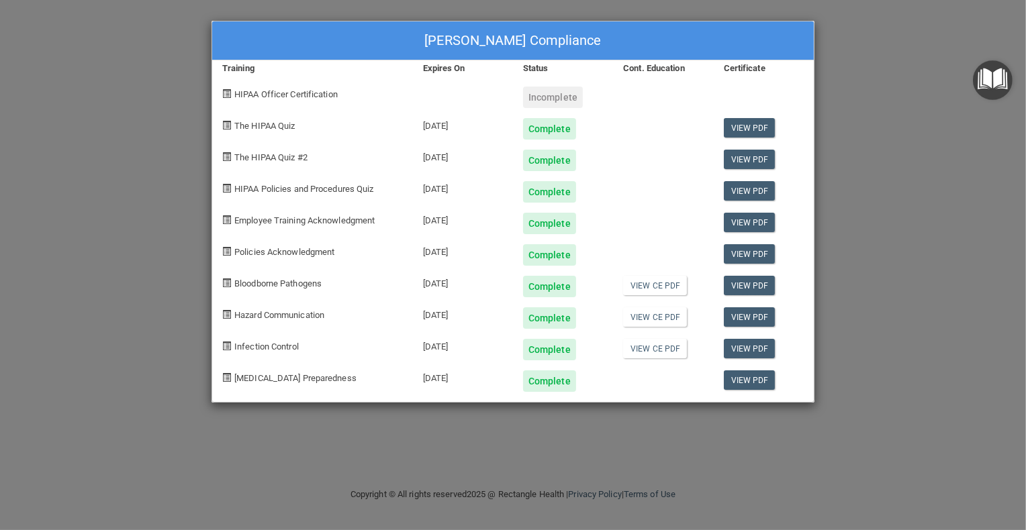
click at [535, 131] on div "Complete" at bounding box center [549, 128] width 53 height 21
click at [277, 127] on span "The HIPAA Quiz" at bounding box center [264, 126] width 60 height 10
click at [222, 124] on div "The HIPAA Quiz" at bounding box center [312, 124] width 201 height 32
click at [225, 125] on span at bounding box center [226, 125] width 9 height 9
click at [893, 94] on div "[PERSON_NAME] Compliance Training Expires On Status Cont. Education Certificate…" at bounding box center [513, 265] width 1026 height 530
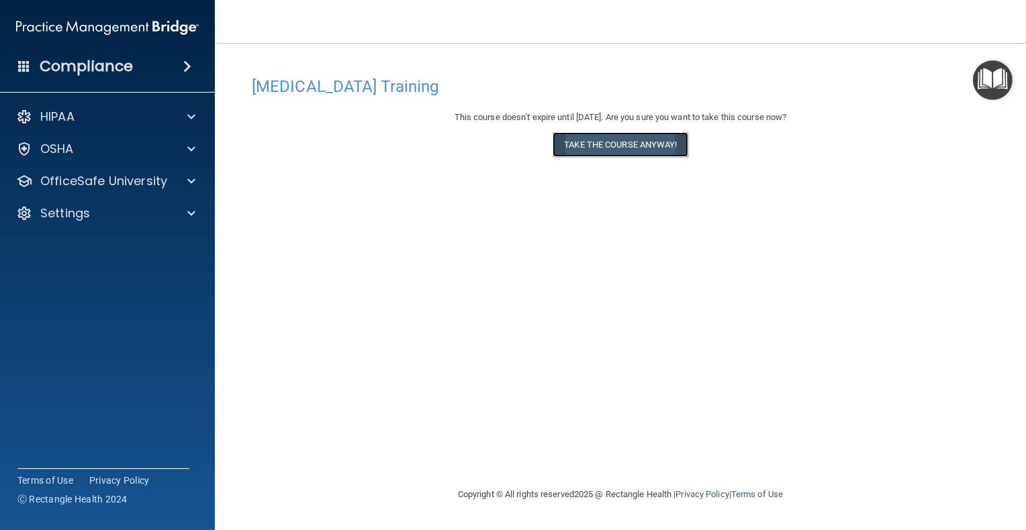
click at [686, 150] on button "Take the course anyway!" at bounding box center [619, 144] width 135 height 25
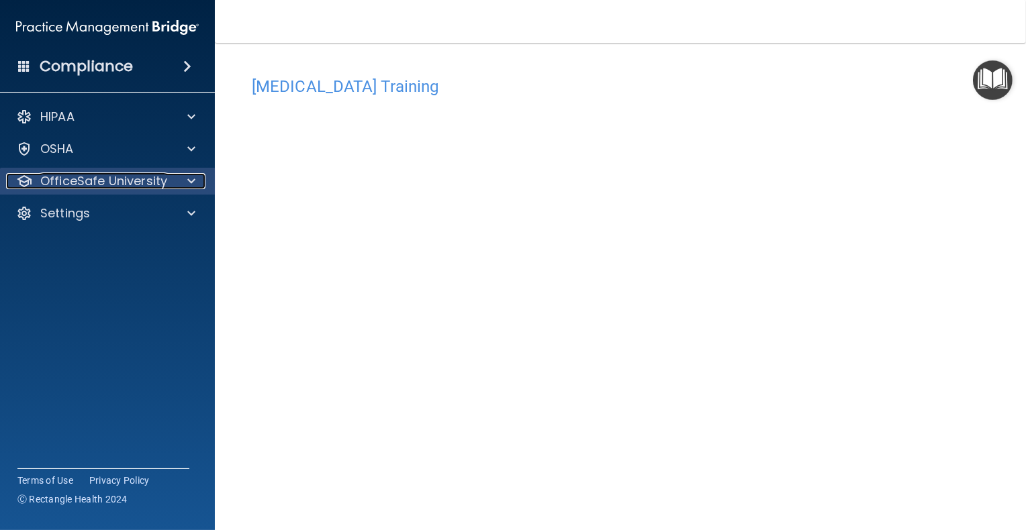
click at [105, 181] on p "OfficeSafe University" at bounding box center [103, 181] width 127 height 16
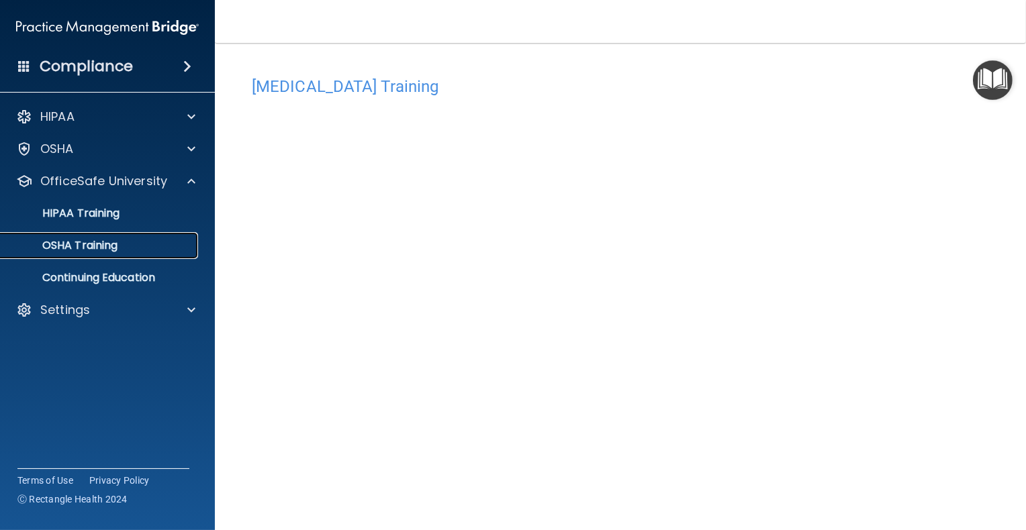
click at [73, 246] on p "OSHA Training" at bounding box center [63, 245] width 109 height 13
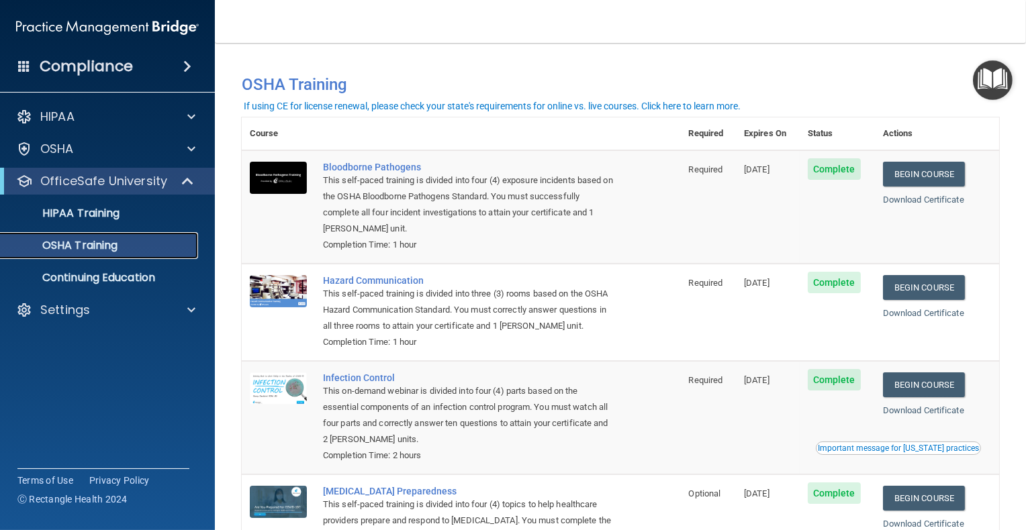
scroll to position [114, 0]
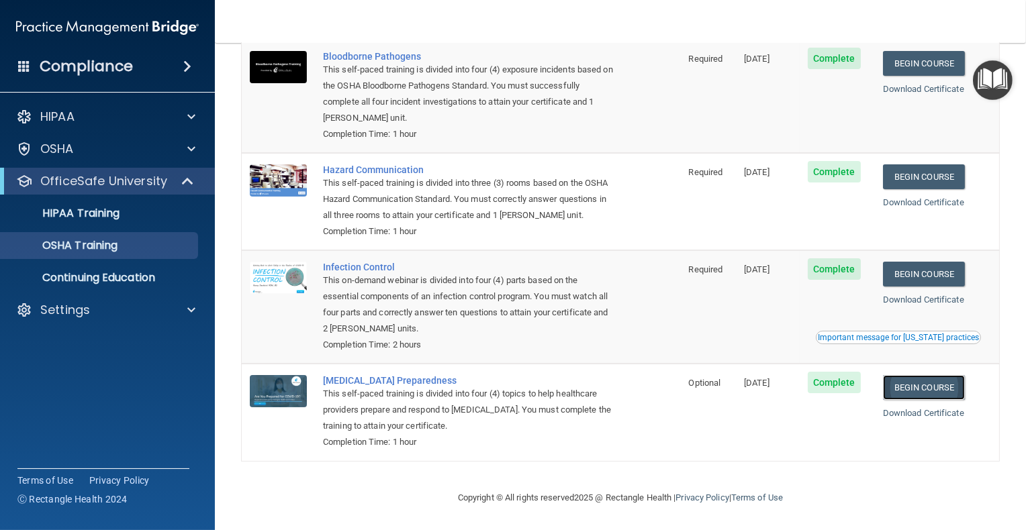
click at [918, 387] on link "Begin Course" at bounding box center [924, 387] width 82 height 25
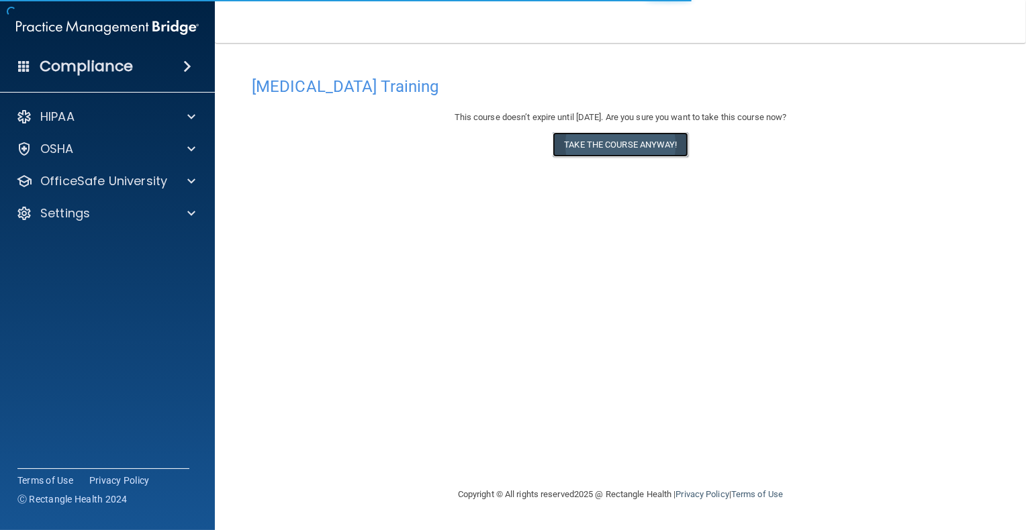
click at [631, 140] on button "Take the course anyway!" at bounding box center [619, 144] width 135 height 25
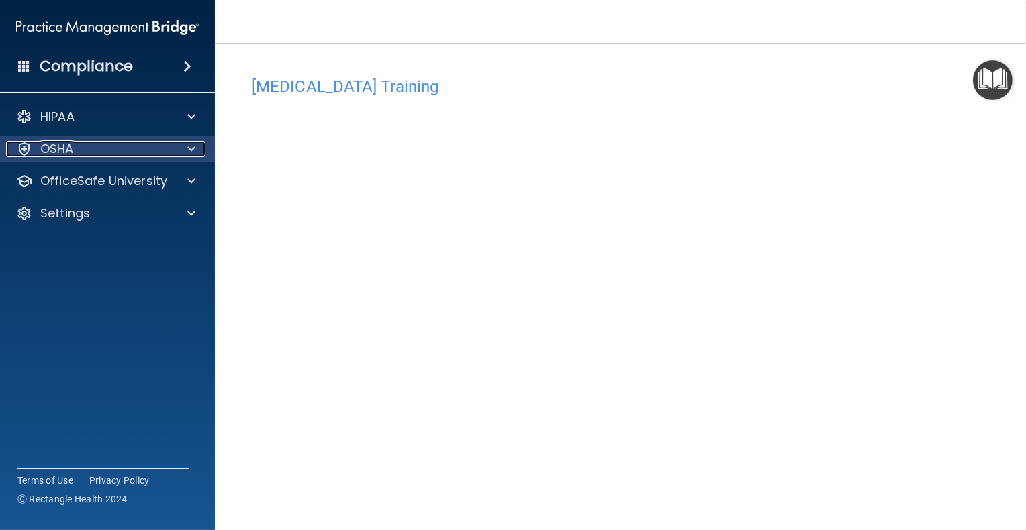
click at [61, 145] on p "OSHA" at bounding box center [57, 149] width 34 height 16
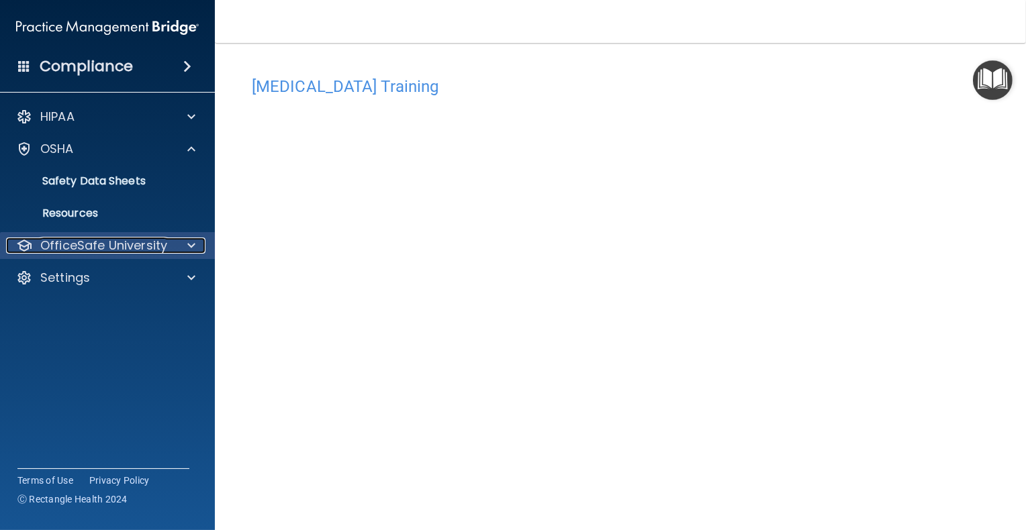
click at [91, 244] on p "OfficeSafe University" at bounding box center [103, 246] width 127 height 16
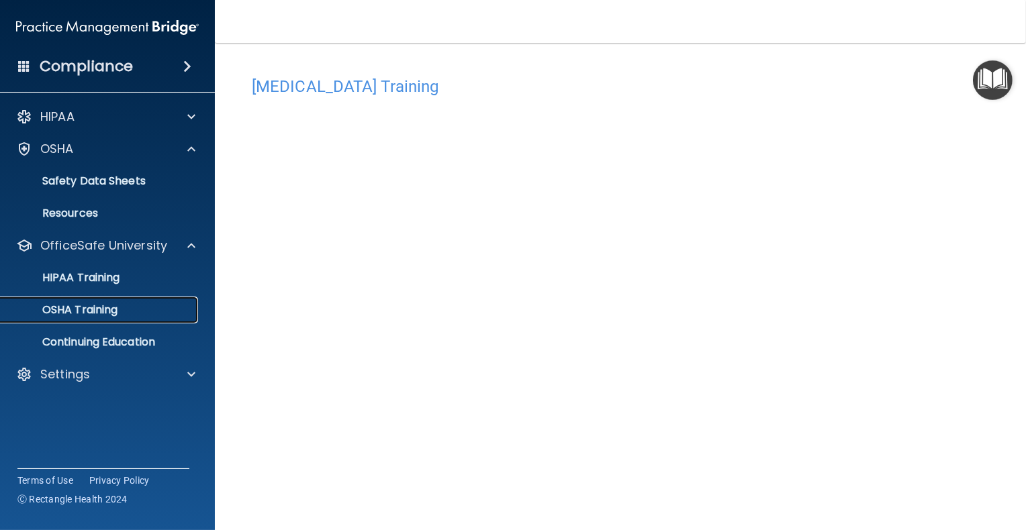
click at [99, 309] on p "OSHA Training" at bounding box center [63, 309] width 109 height 13
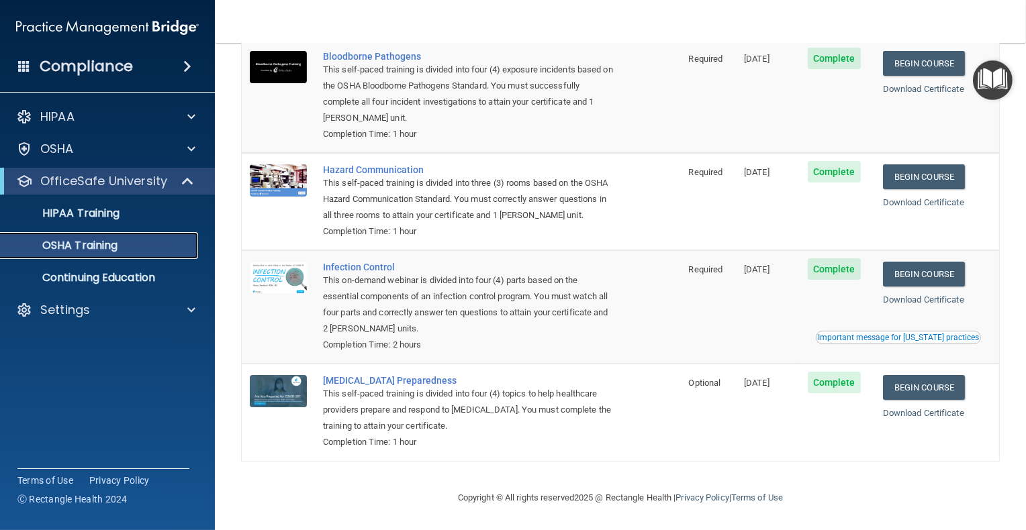
scroll to position [47, 0]
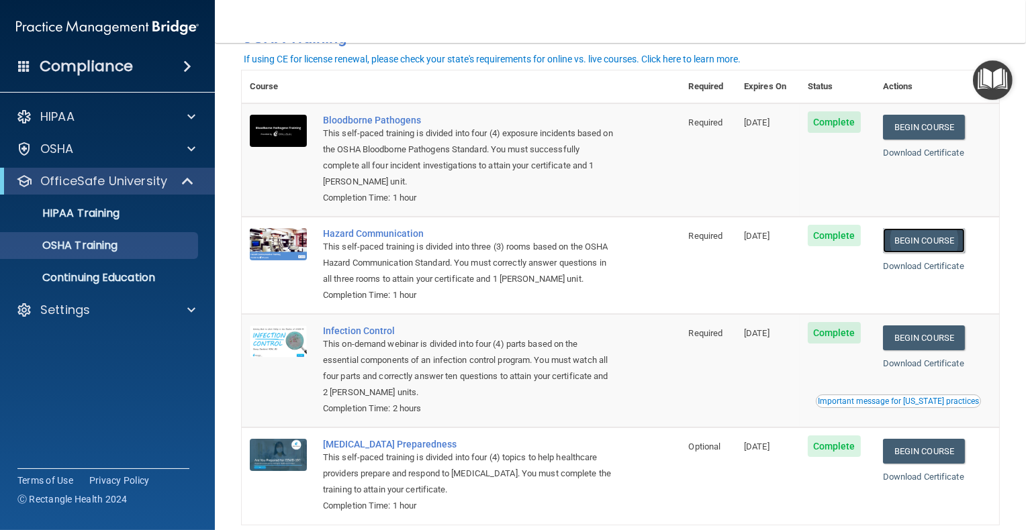
click at [942, 241] on link "Begin Course" at bounding box center [924, 240] width 82 height 25
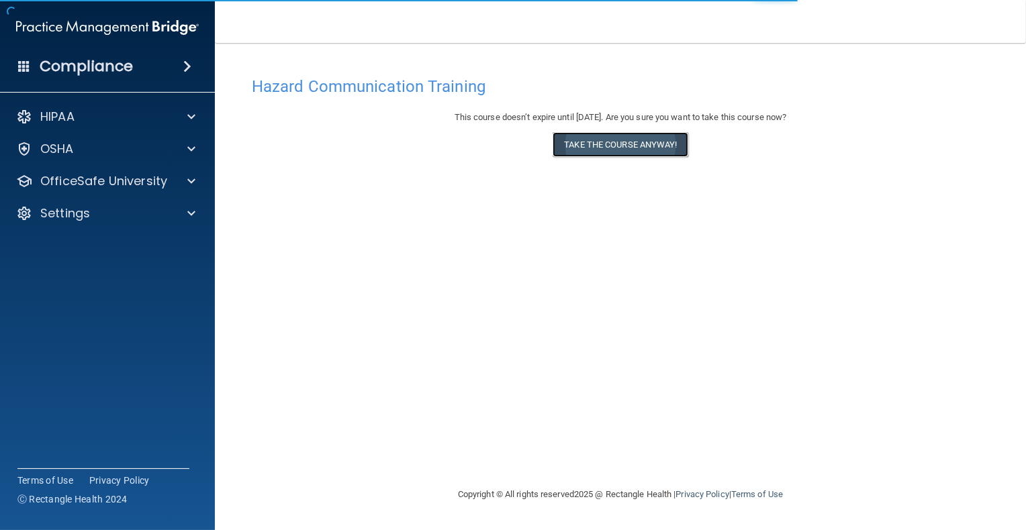
click at [632, 148] on button "Take the course anyway!" at bounding box center [619, 144] width 135 height 25
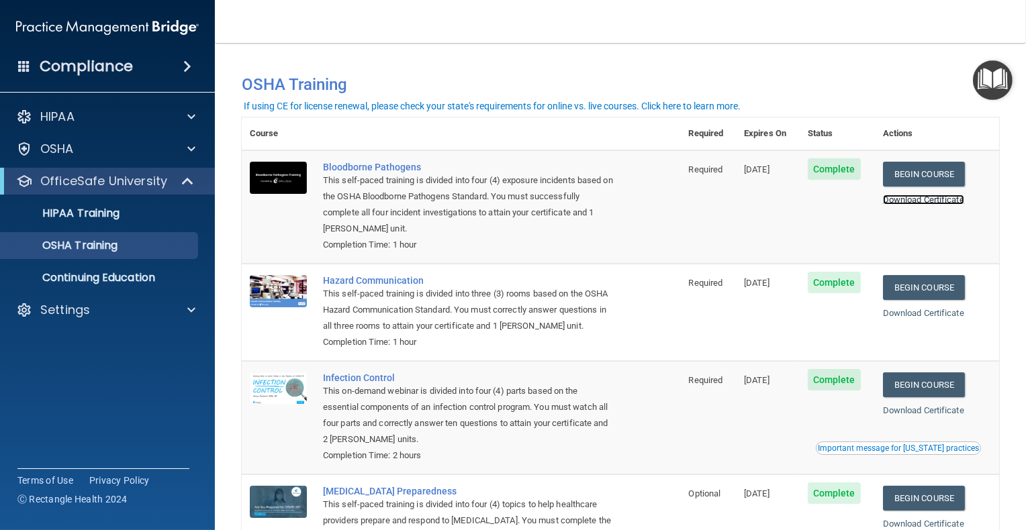
click at [897, 199] on link "Download Certificate" at bounding box center [923, 200] width 81 height 10
click at [932, 170] on link "Begin Course" at bounding box center [924, 174] width 82 height 25
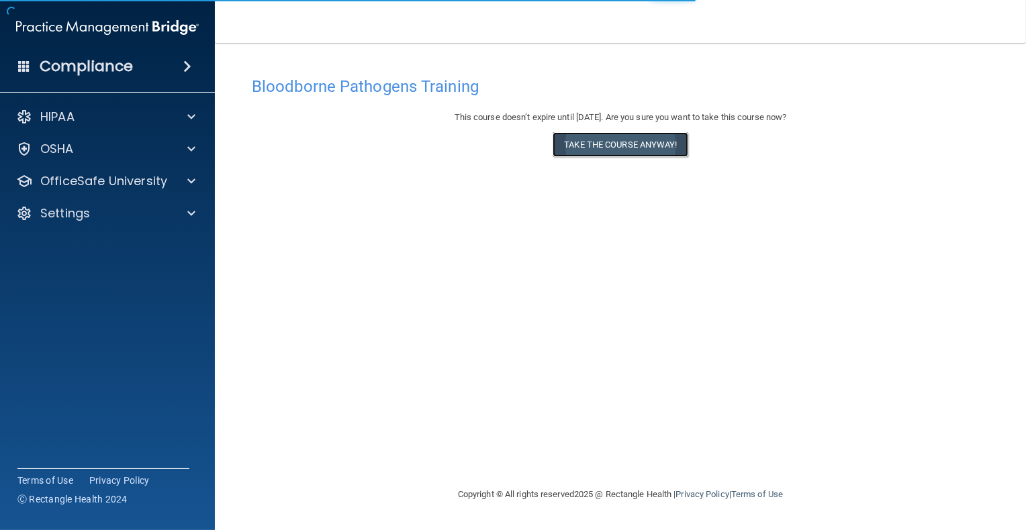
click at [637, 139] on button "Take the course anyway!" at bounding box center [619, 144] width 135 height 25
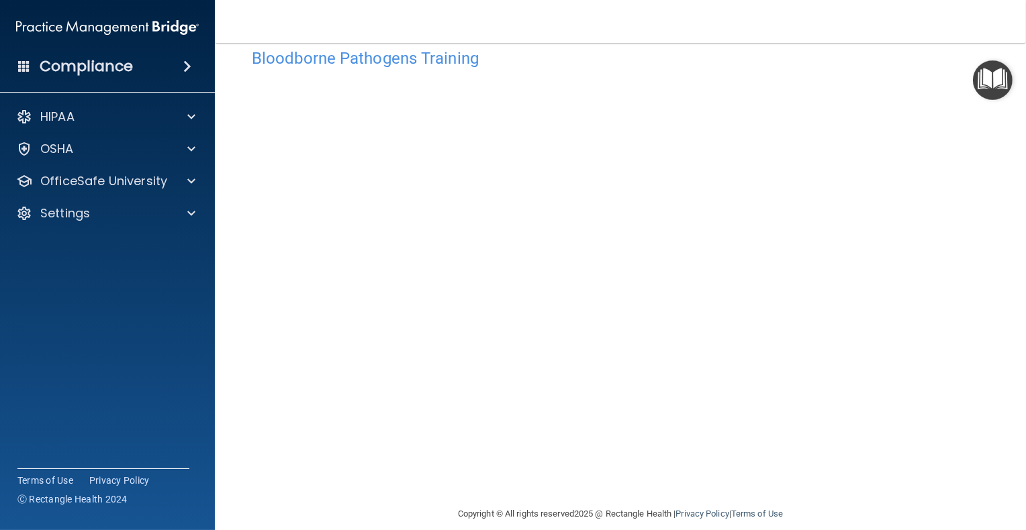
scroll to position [44, 0]
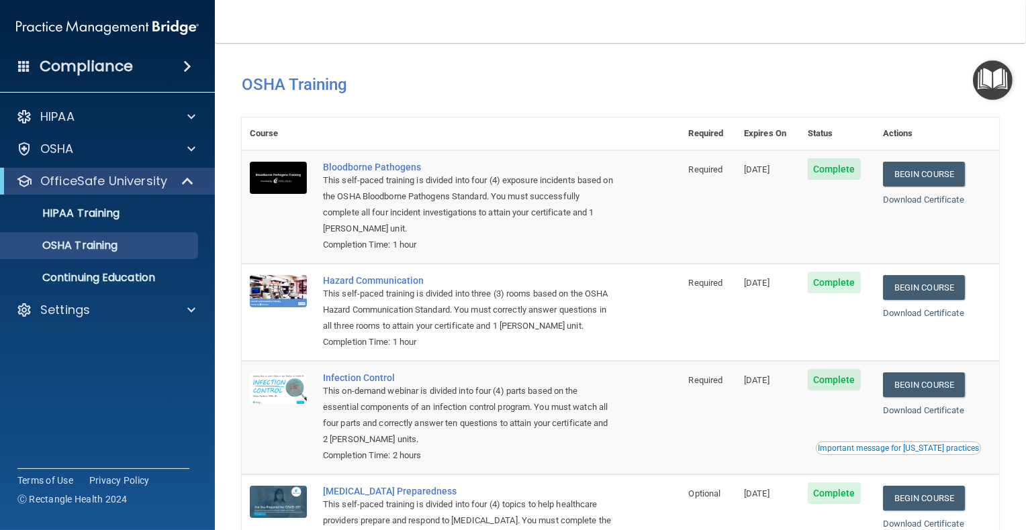
scroll to position [114, 0]
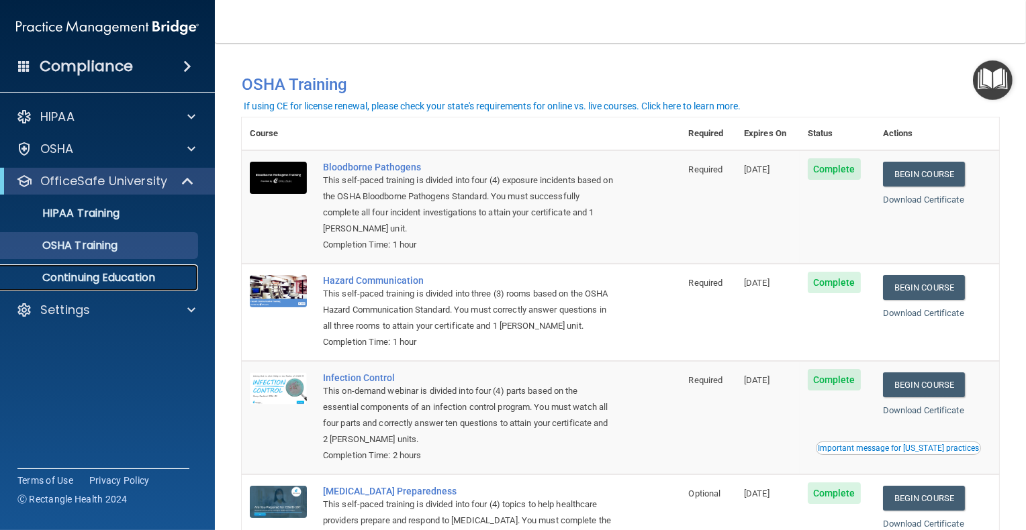
click at [67, 283] on p "Continuing Education" at bounding box center [100, 277] width 183 height 13
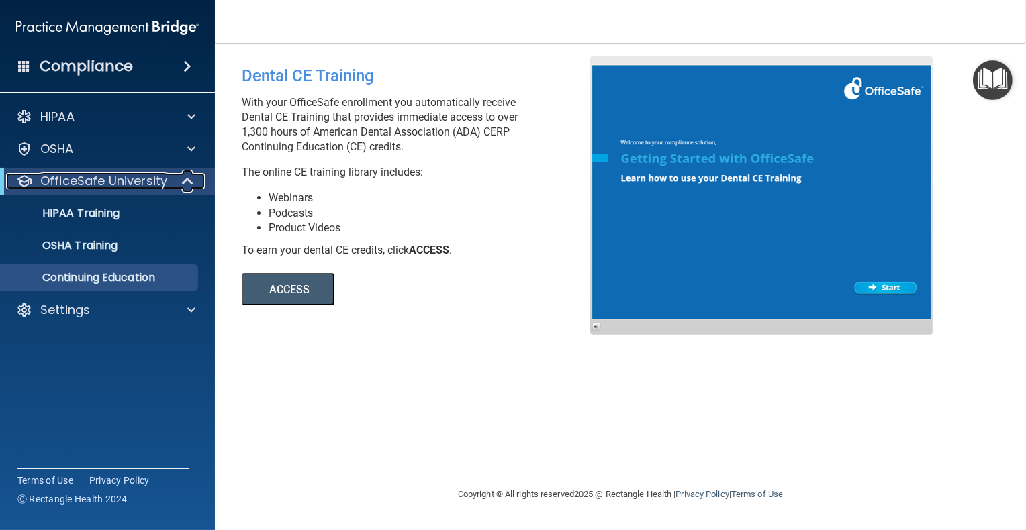
click at [101, 185] on p "OfficeSafe University" at bounding box center [103, 181] width 127 height 16
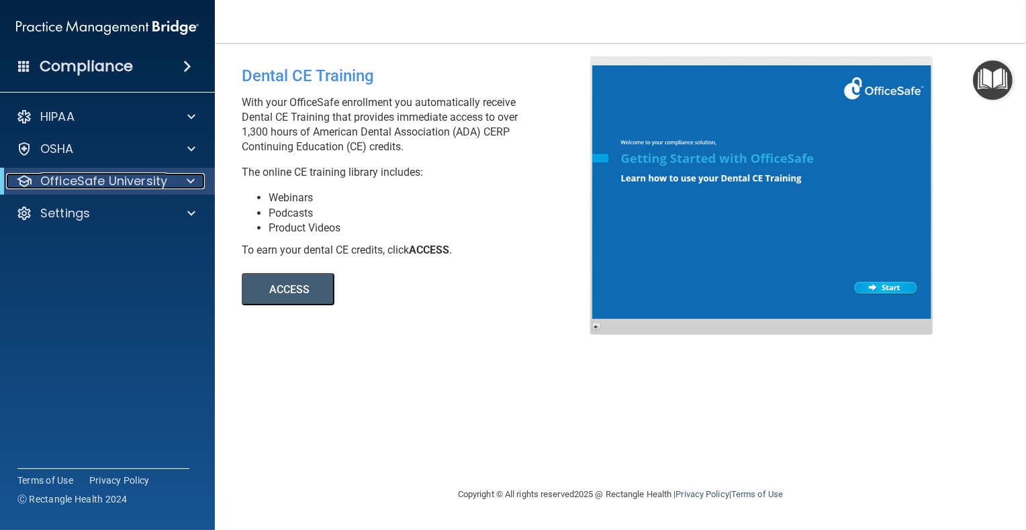
click at [101, 185] on p "OfficeSafe University" at bounding box center [103, 181] width 127 height 16
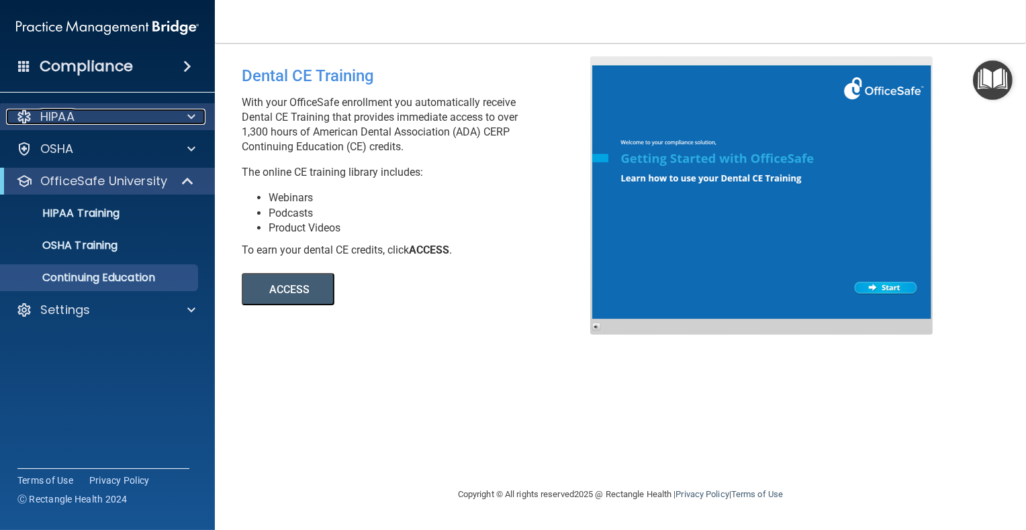
click at [85, 119] on div "HIPAA" at bounding box center [89, 117] width 166 height 16
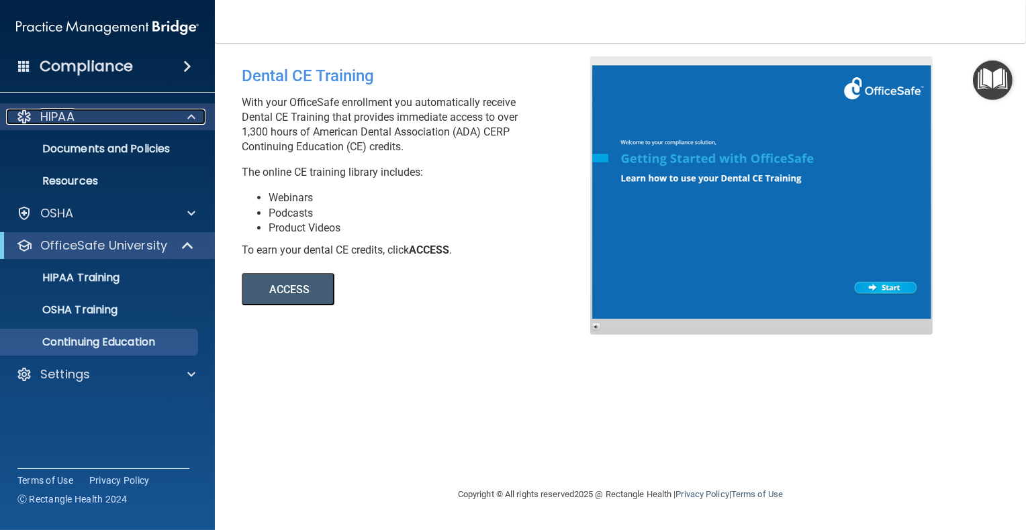
click at [90, 109] on div "HIPAA" at bounding box center [89, 117] width 166 height 16
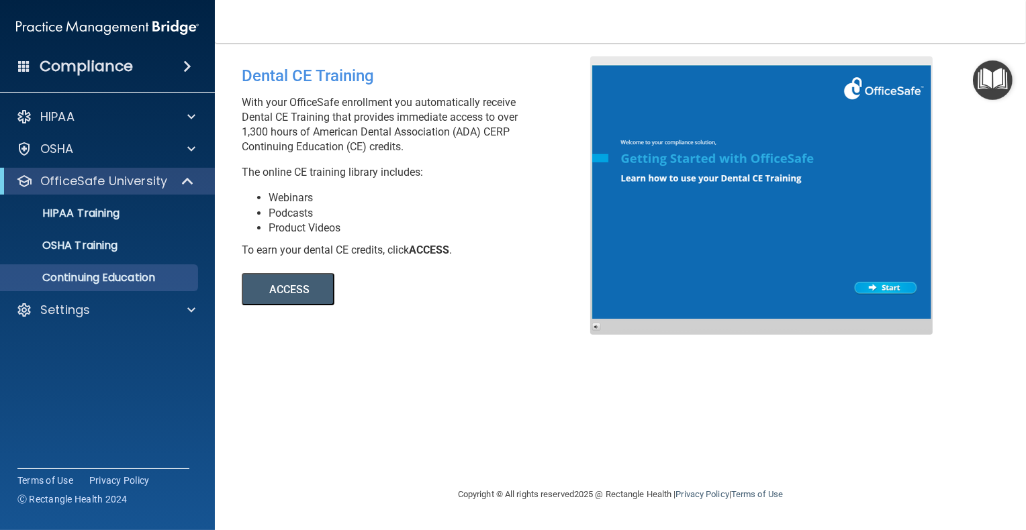
click at [97, 57] on h4 "Compliance" at bounding box center [86, 66] width 93 height 19
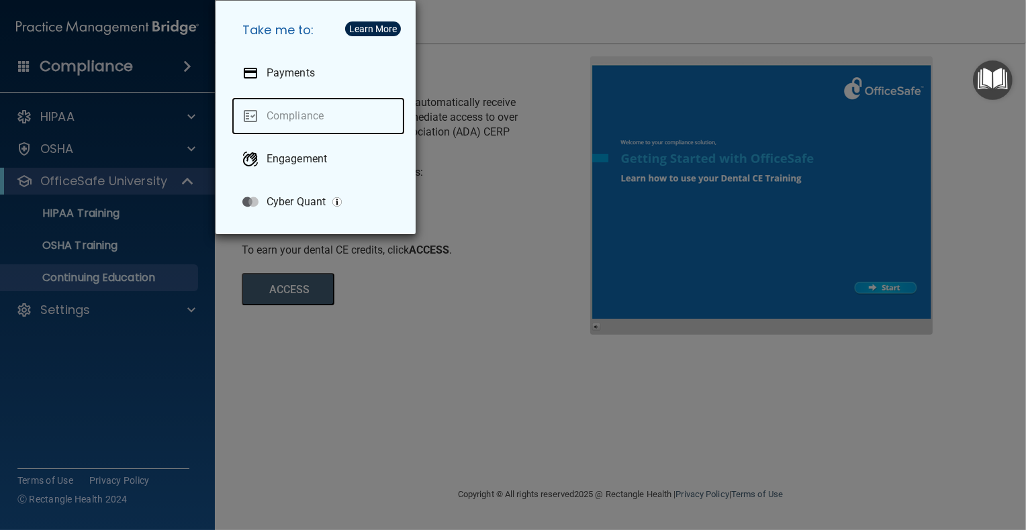
click at [283, 116] on link "Compliance" at bounding box center [318, 116] width 173 height 38
click at [83, 169] on div "Take me to: Payments Compliance Engagement Cyber Quant" at bounding box center [513, 265] width 1026 height 530
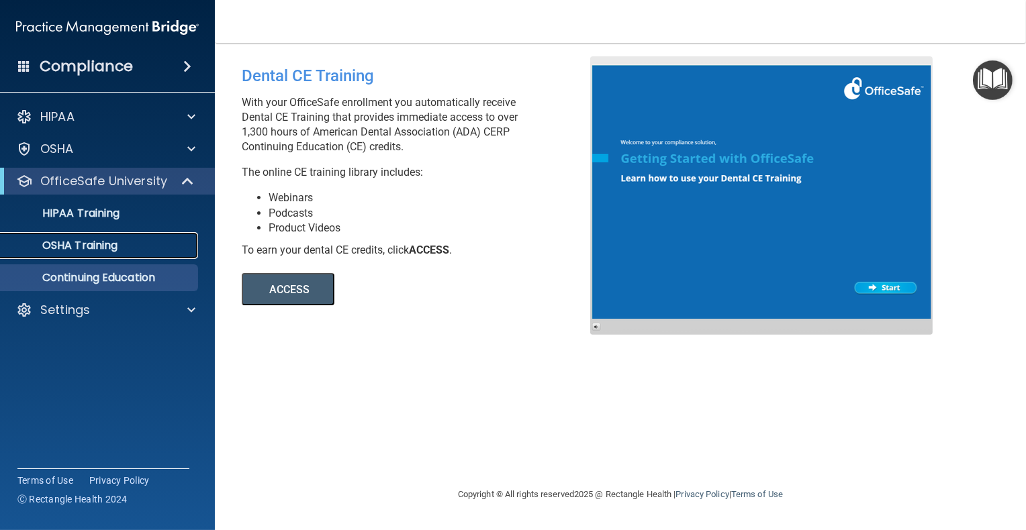
click at [97, 240] on p "OSHA Training" at bounding box center [63, 245] width 109 height 13
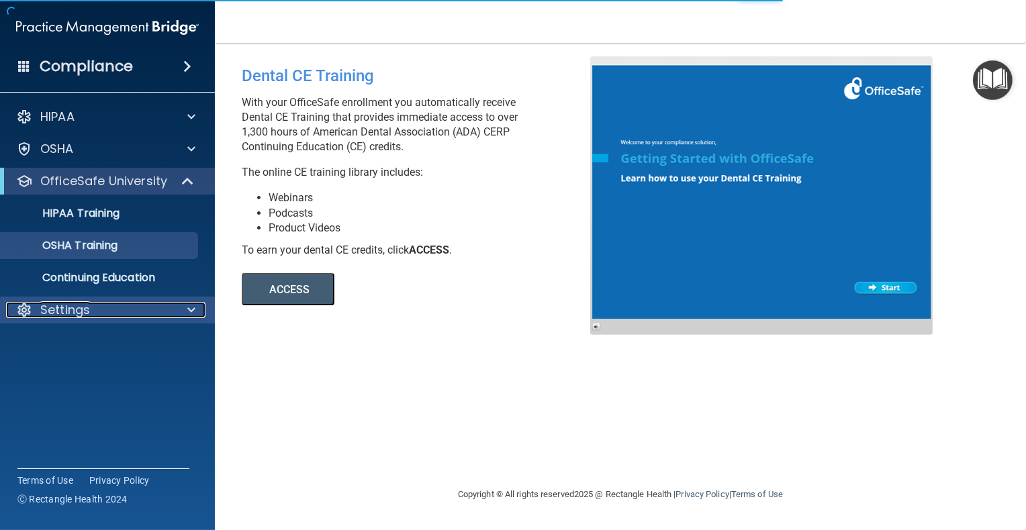
click at [105, 315] on div "Settings" at bounding box center [89, 310] width 166 height 16
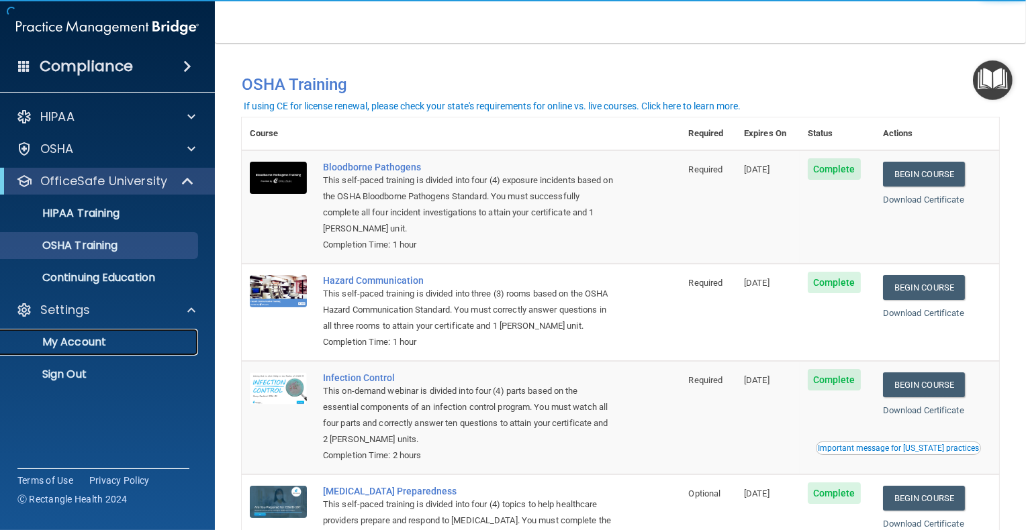
click at [104, 350] on link "My Account" at bounding box center [92, 342] width 211 height 27
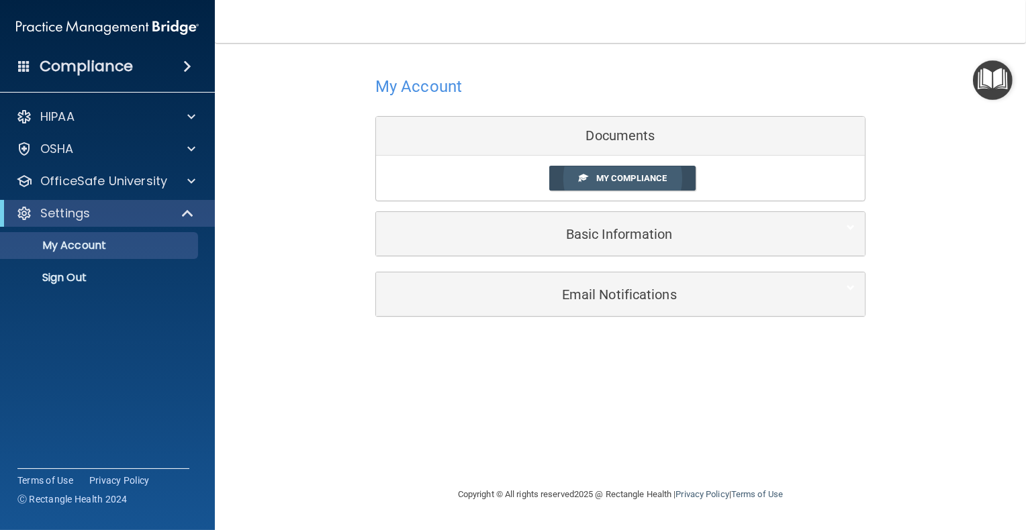
click at [601, 182] on span "My Compliance" at bounding box center [631, 178] width 70 height 10
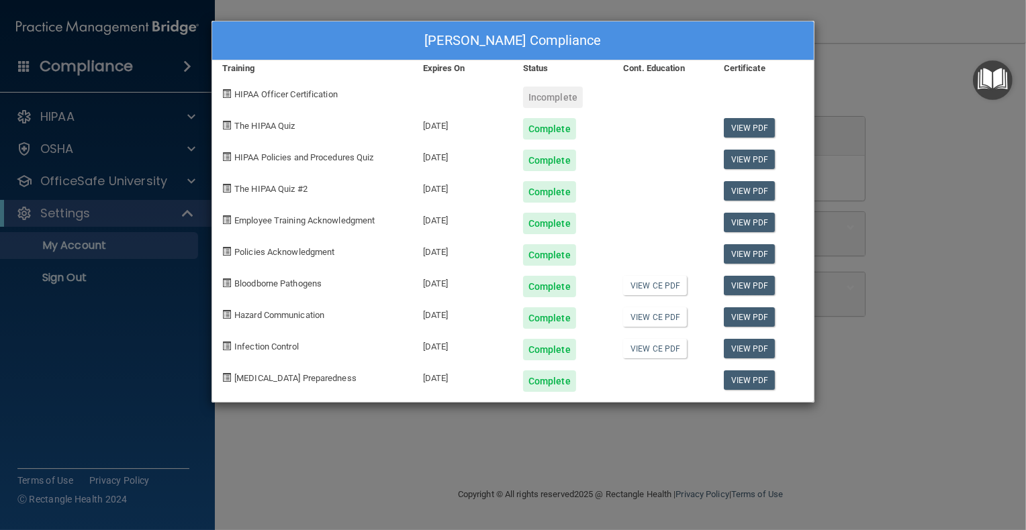
click at [135, 117] on div "Leigh Gordon's Compliance Training Expires On Status Cont. Education Certificat…" at bounding box center [513, 265] width 1026 height 530
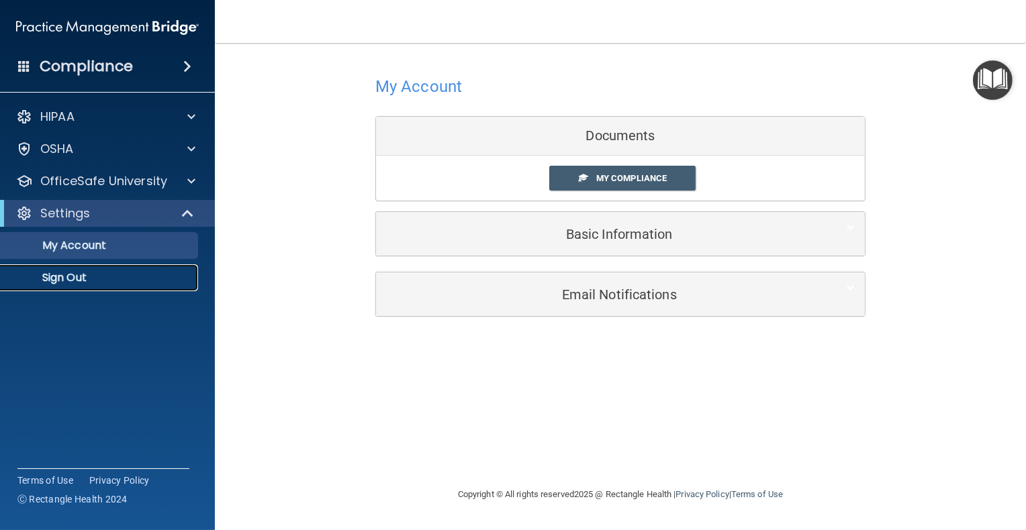
click at [55, 279] on p "Sign Out" at bounding box center [100, 277] width 183 height 13
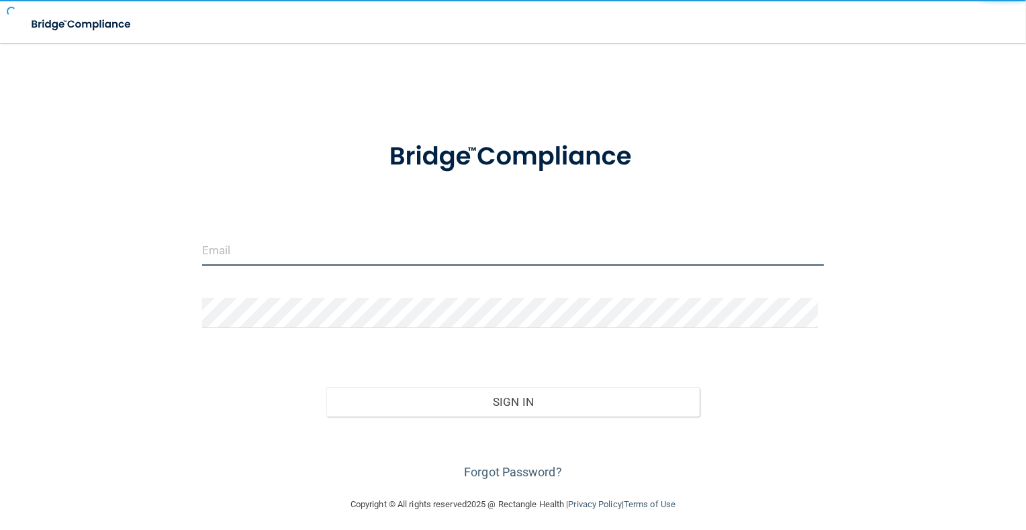
type input "[PERSON_NAME][EMAIL_ADDRESS][PERSON_NAME][DOMAIN_NAME]"
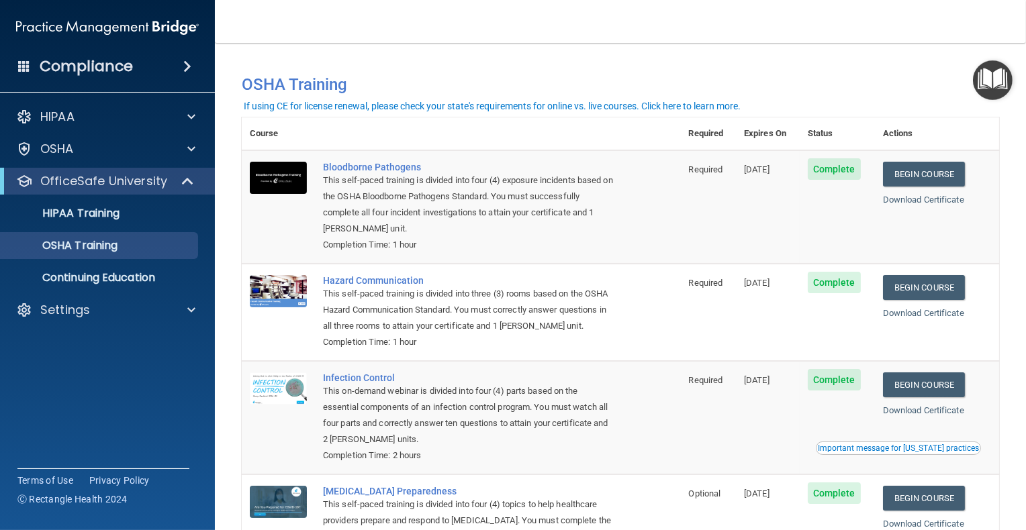
click at [160, 52] on div "Compliance" at bounding box center [107, 67] width 215 height 30
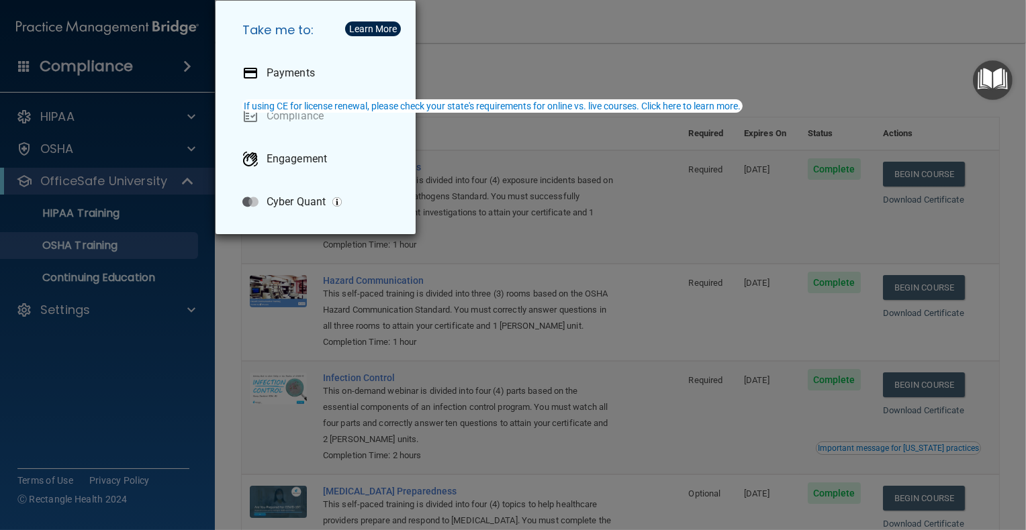
click at [134, 296] on div "Take me to: Payments Compliance Engagement Cyber Quant" at bounding box center [513, 265] width 1026 height 530
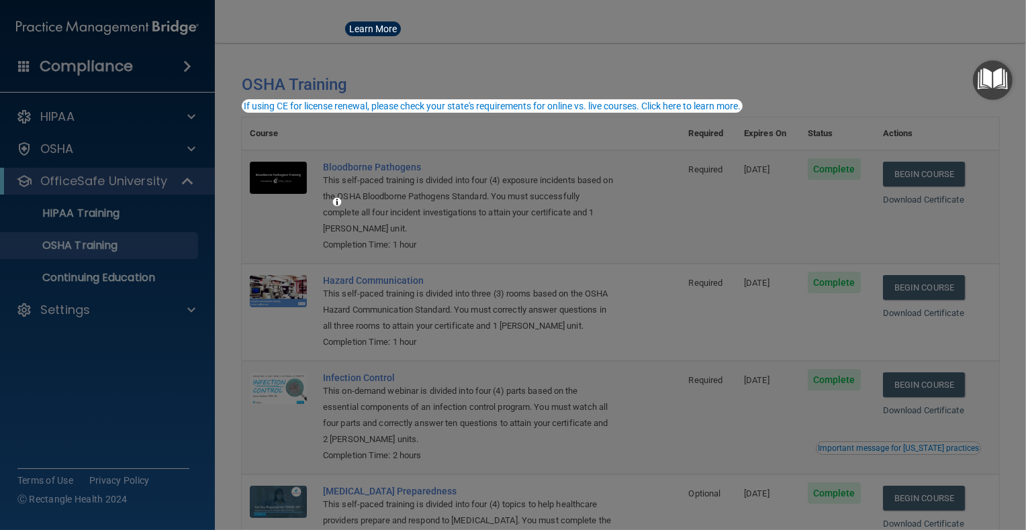
click at [128, 312] on div at bounding box center [513, 265] width 1026 height 530
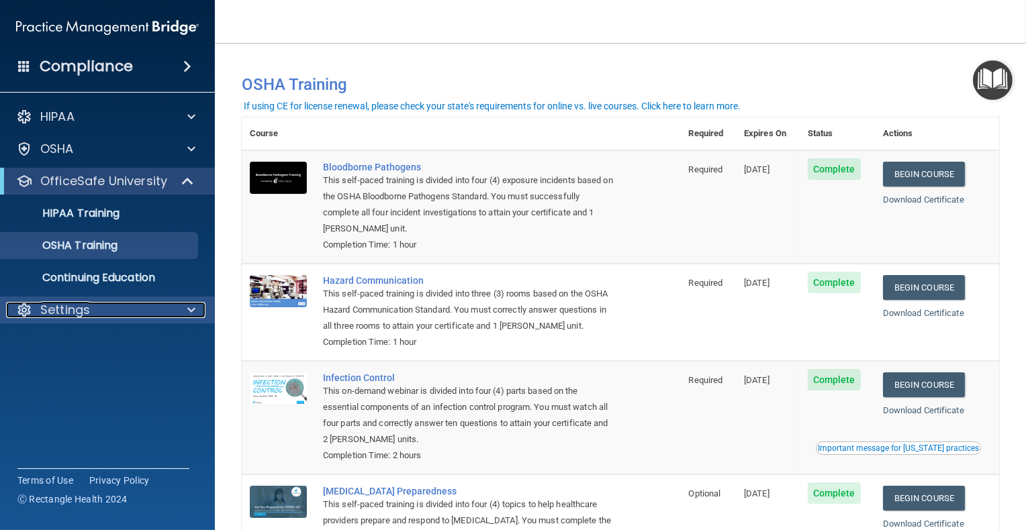
click at [124, 312] on div "Settings" at bounding box center [89, 310] width 166 height 16
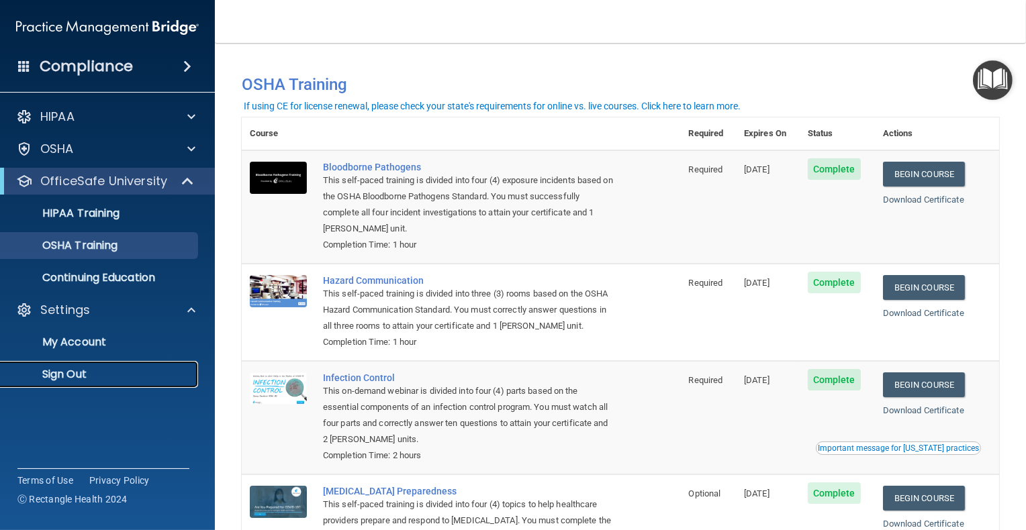
click at [62, 379] on p "Sign Out" at bounding box center [100, 374] width 183 height 13
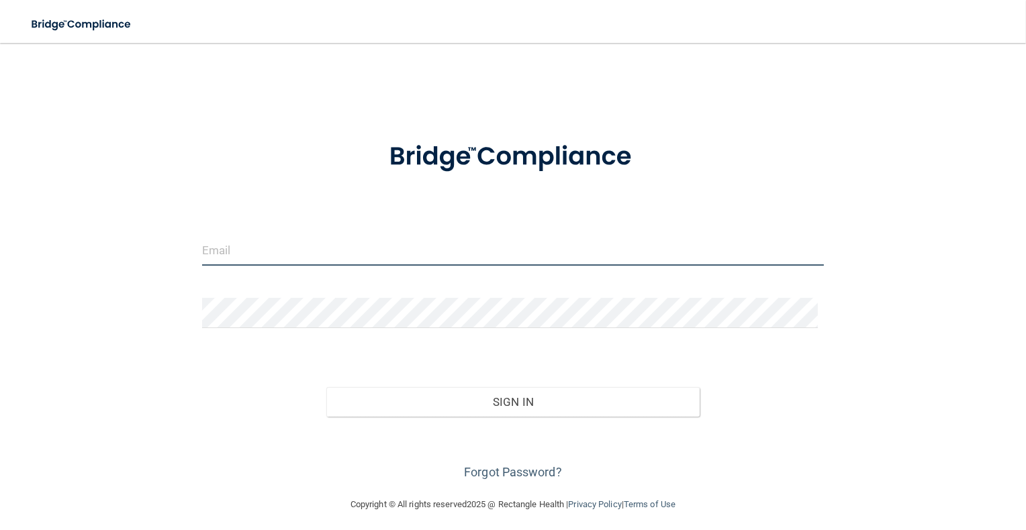
type input "[PERSON_NAME][EMAIL_ADDRESS][PERSON_NAME][DOMAIN_NAME]"
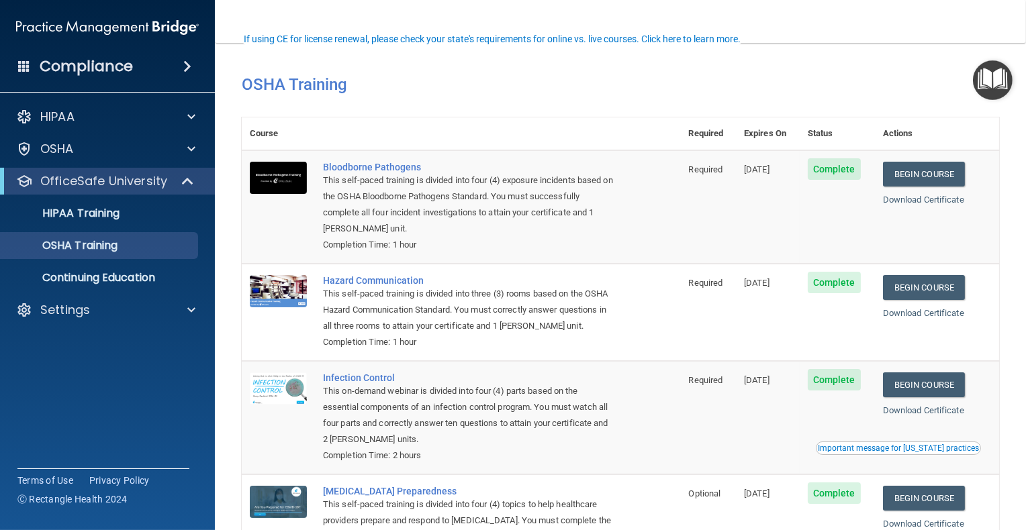
scroll to position [67, 0]
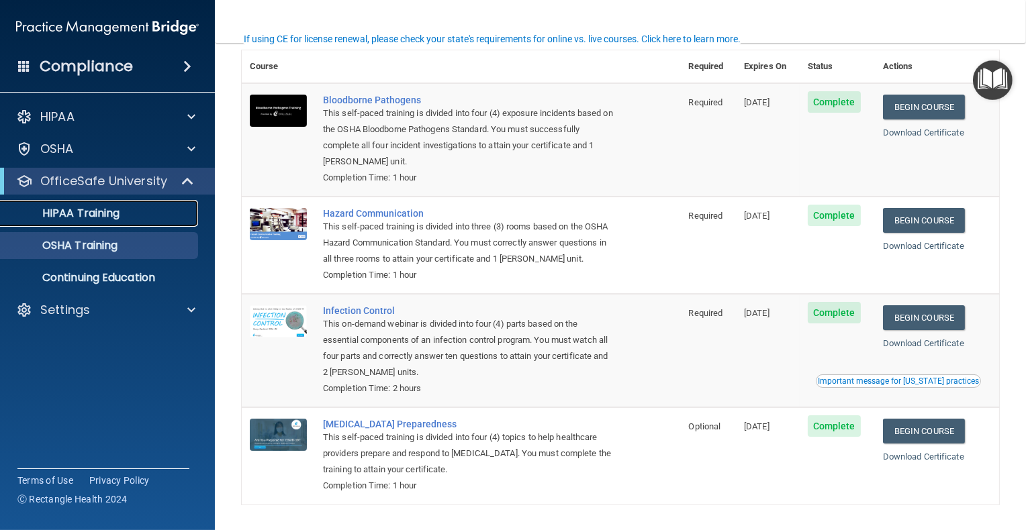
click at [58, 203] on link "HIPAA Training" at bounding box center [92, 213] width 211 height 27
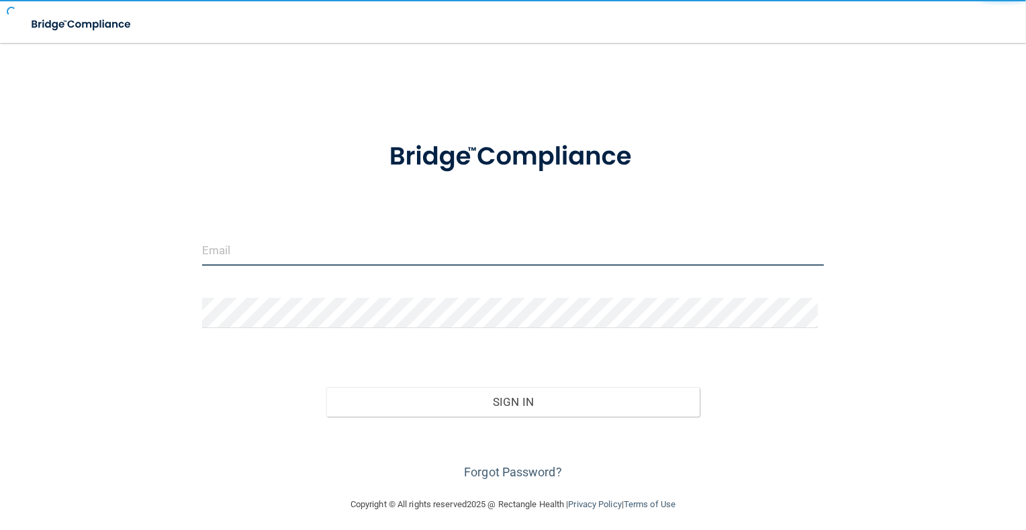
type input "[PERSON_NAME][EMAIL_ADDRESS][PERSON_NAME][DOMAIN_NAME]"
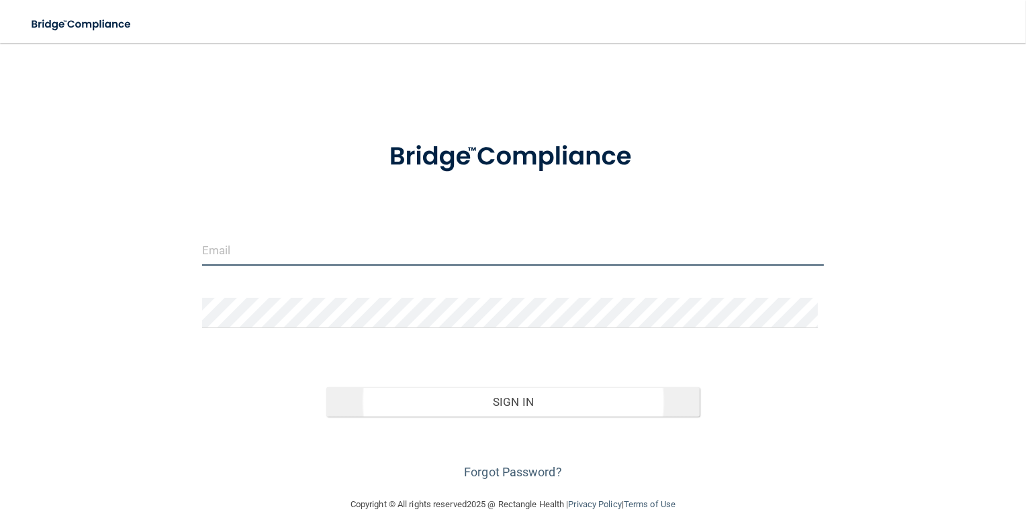
type input "[PERSON_NAME][EMAIL_ADDRESS][PERSON_NAME][DOMAIN_NAME]"
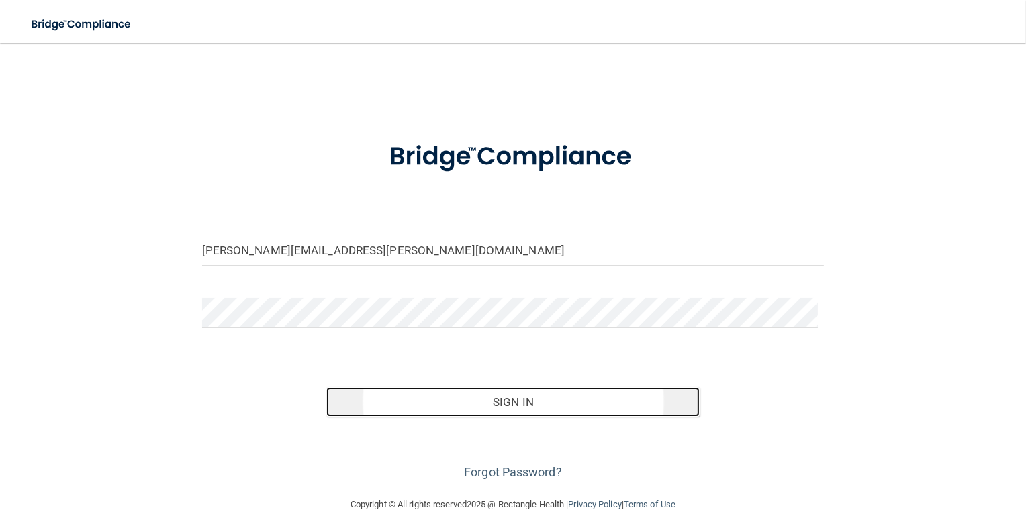
click at [475, 398] on button "Sign In" at bounding box center [512, 402] width 373 height 30
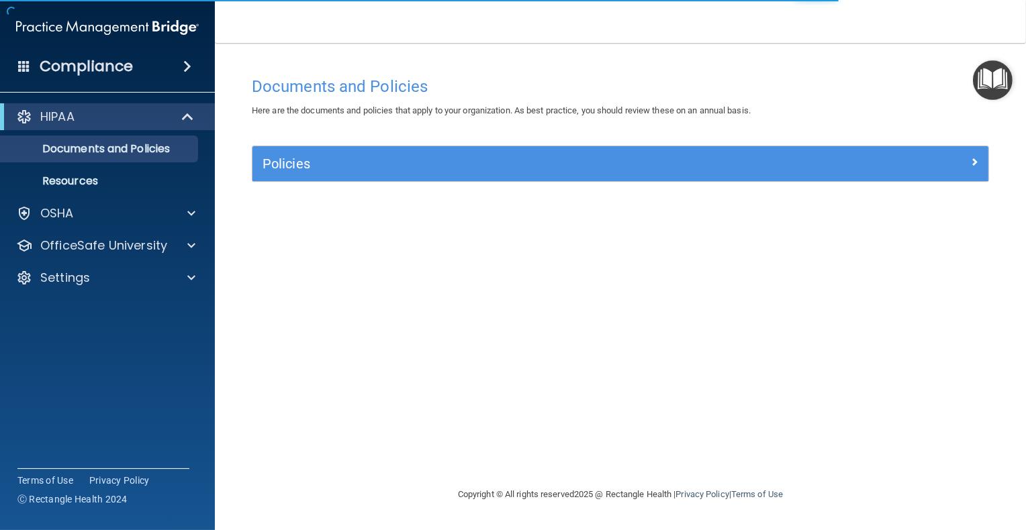
click at [159, 33] on img at bounding box center [107, 27] width 183 height 27
click at [162, 26] on img at bounding box center [107, 27] width 183 height 27
click at [143, 21] on img at bounding box center [107, 27] width 183 height 27
click at [75, 277] on p "Settings" at bounding box center [65, 278] width 50 height 16
click at [66, 348] on p "Sign Out" at bounding box center [100, 342] width 183 height 13
